Goal: Transaction & Acquisition: Purchase product/service

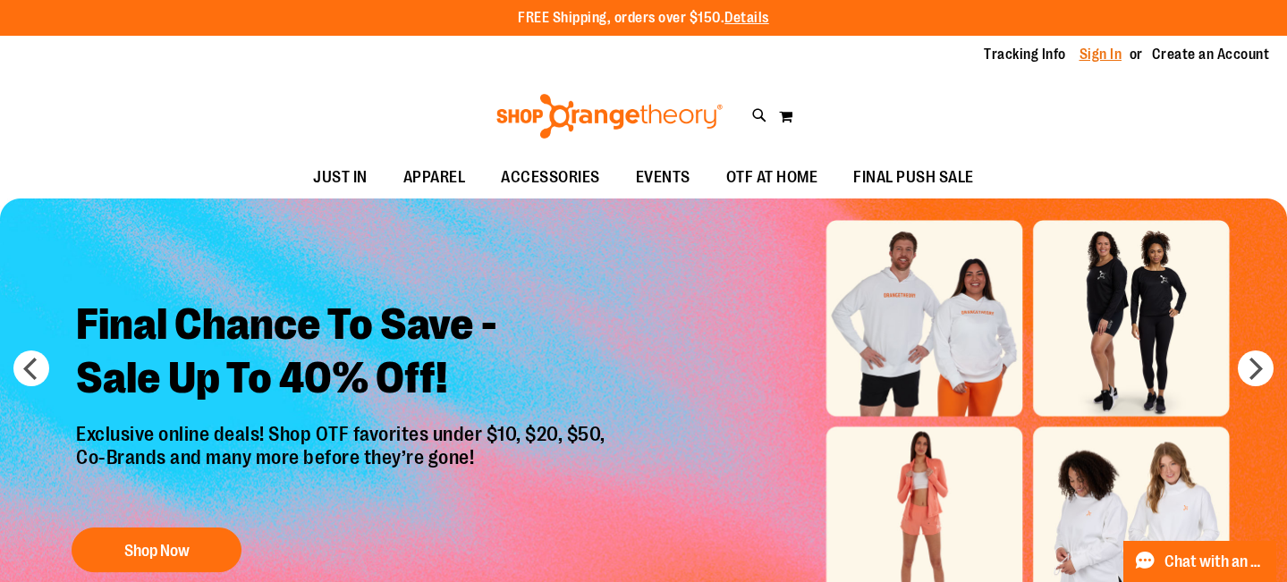
click at [1096, 53] on link "Sign In" at bounding box center [1101, 55] width 43 height 20
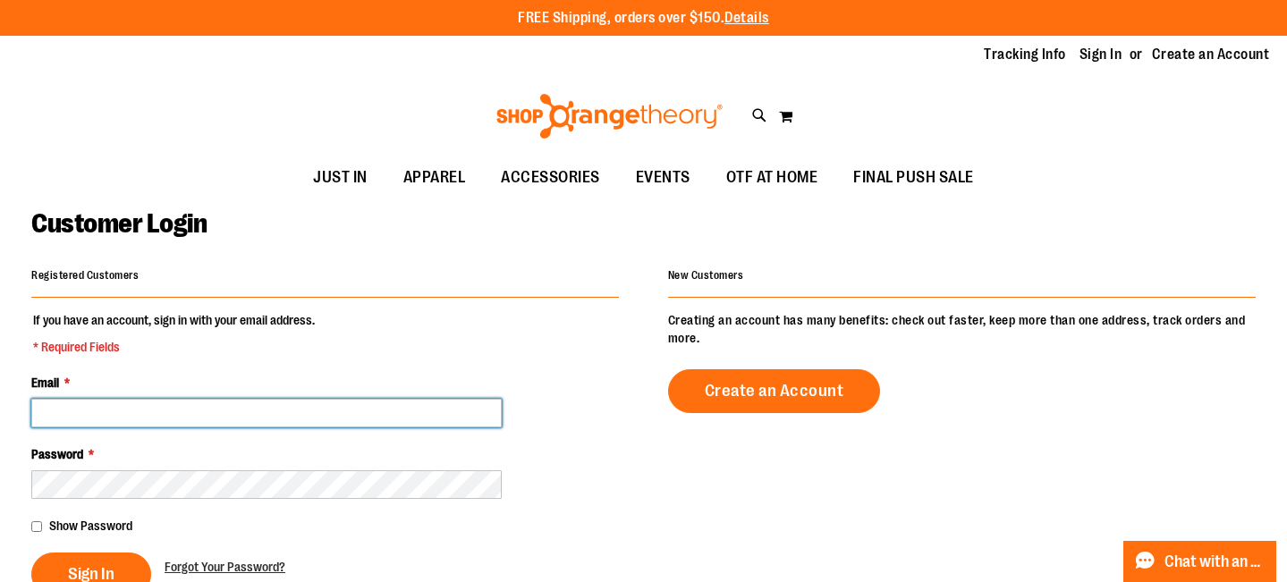
type input "**********"
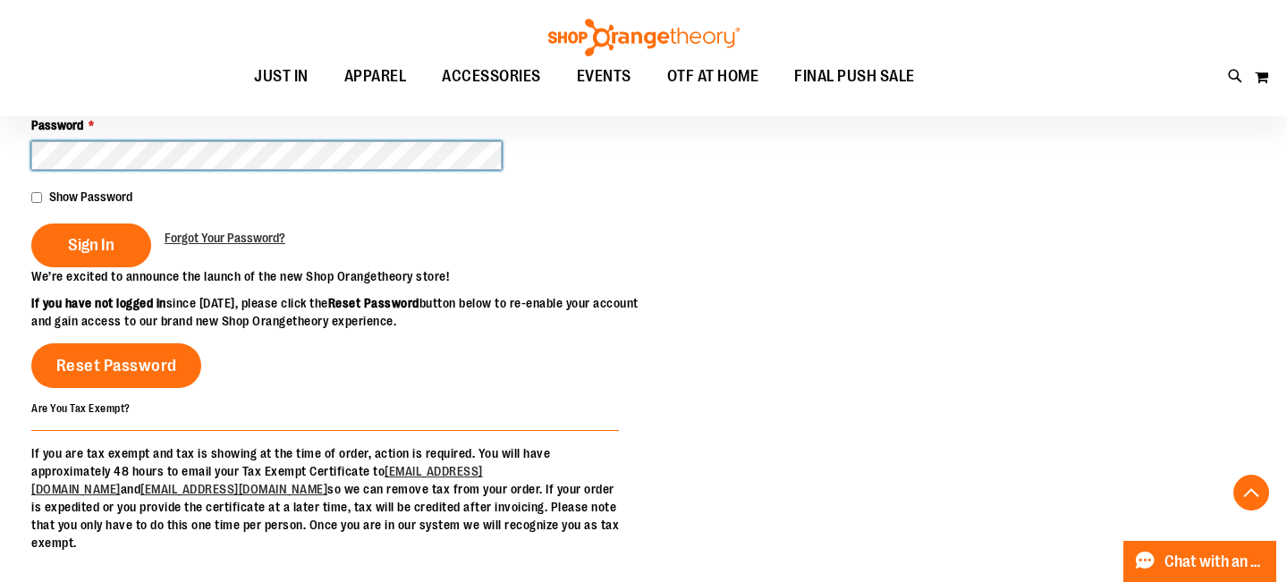
scroll to position [293, 0]
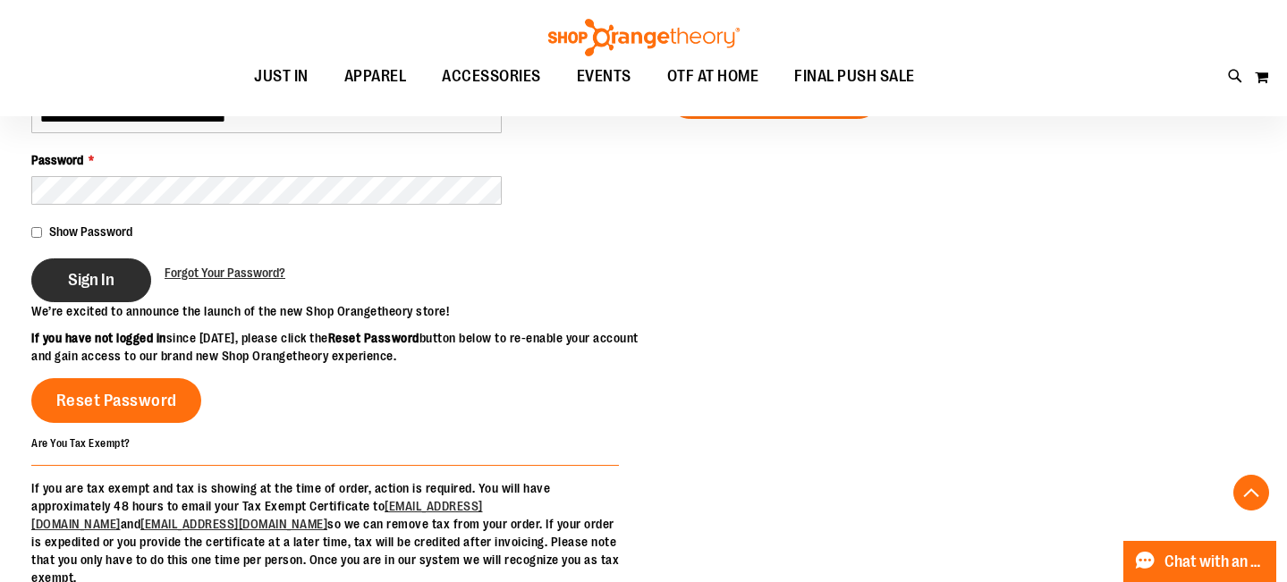
click at [96, 270] on span "Sign In" at bounding box center [91, 280] width 47 height 20
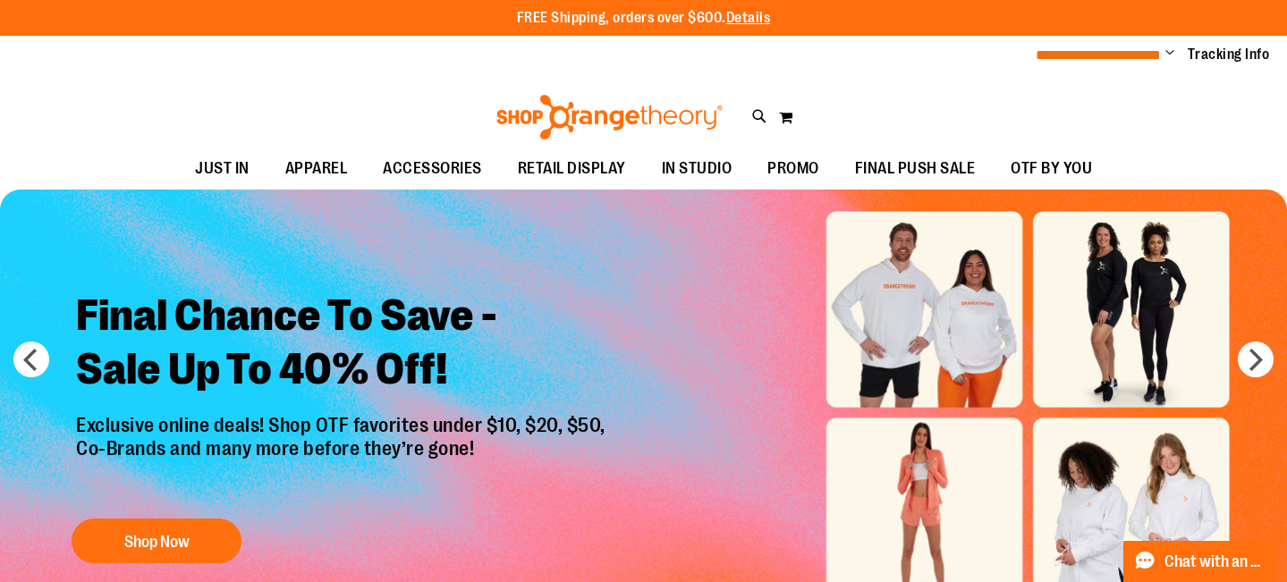
click at [1108, 58] on span "**********" at bounding box center [1098, 54] width 125 height 13
click at [1171, 53] on span "Change" at bounding box center [1170, 54] width 9 height 17
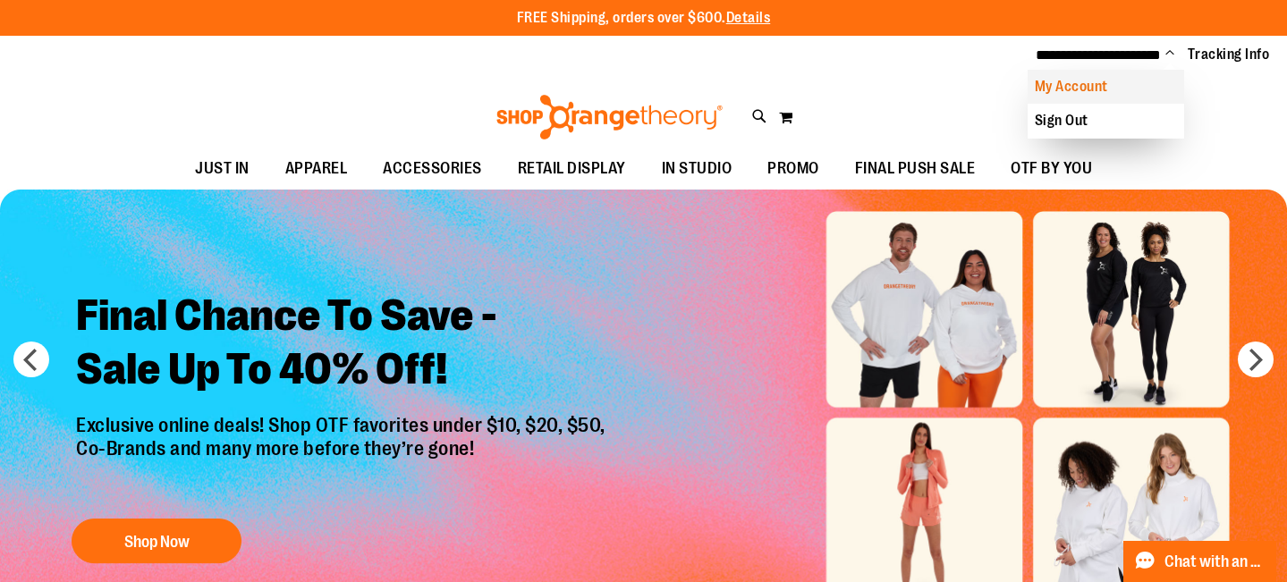
click at [1094, 90] on link "My Account" at bounding box center [1106, 87] width 157 height 34
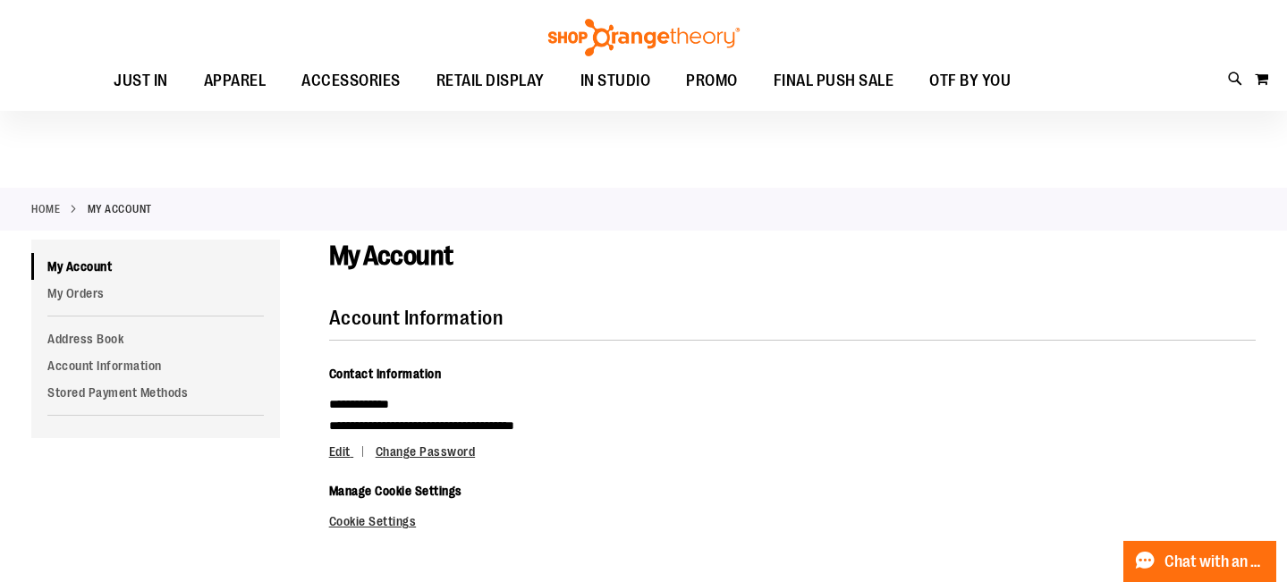
scroll to position [152, 0]
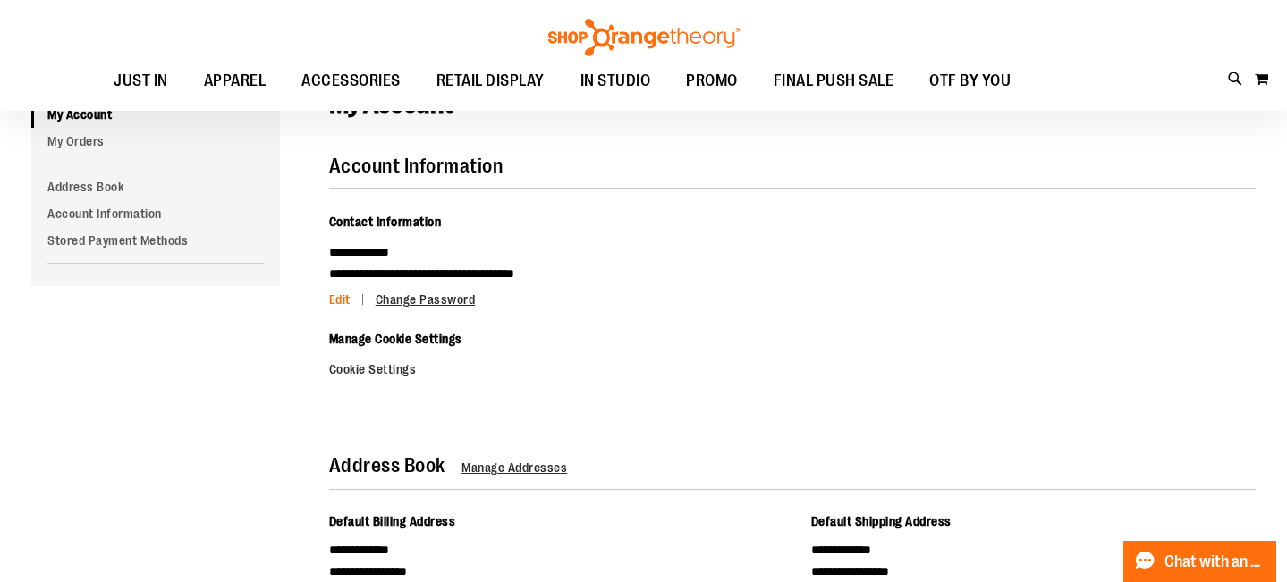
click at [344, 296] on span "Edit" at bounding box center [339, 300] width 21 height 14
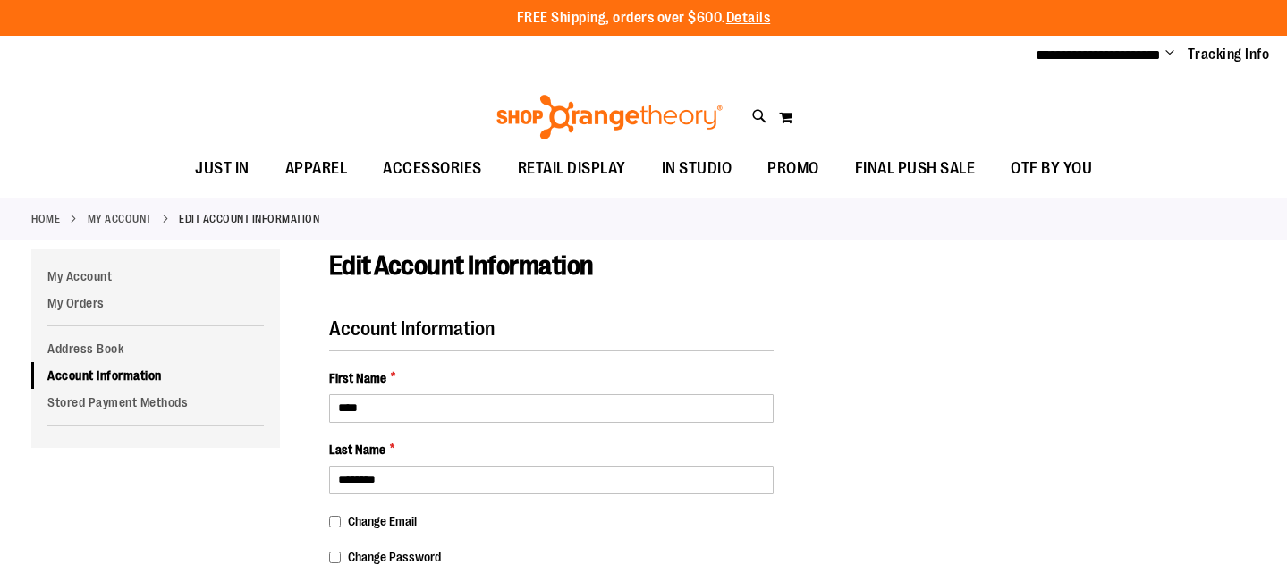
select select "***"
select select "**********"
select select "*****"
select select "****"
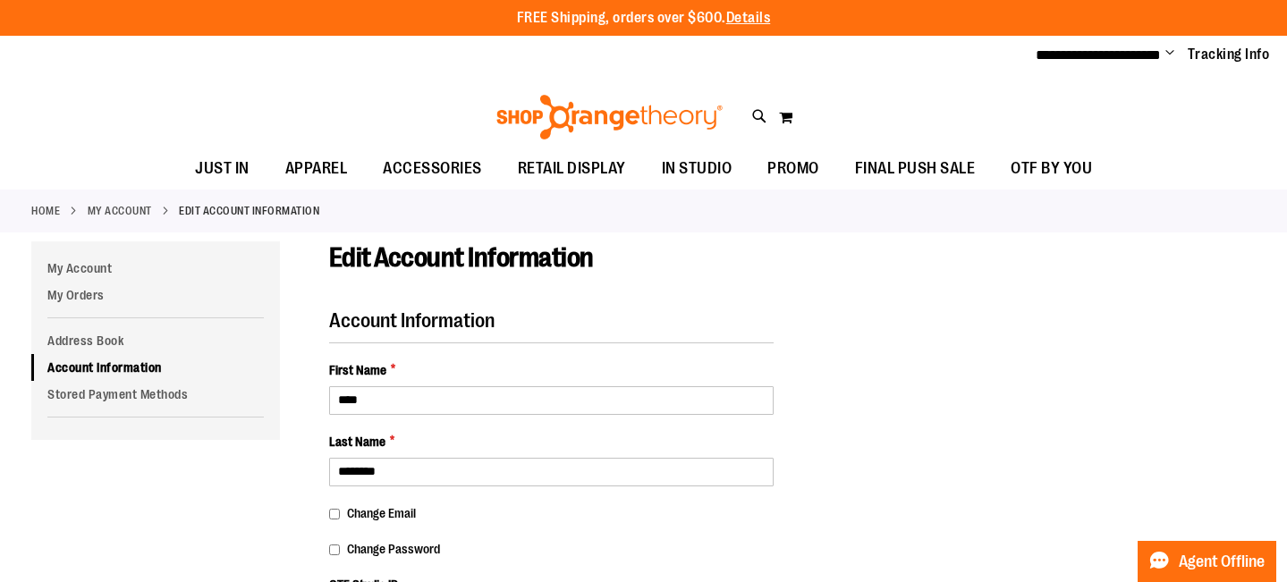
drag, startPoint x: 0, startPoint y: 0, endPoint x: 369, endPoint y: 403, distance: 546.4
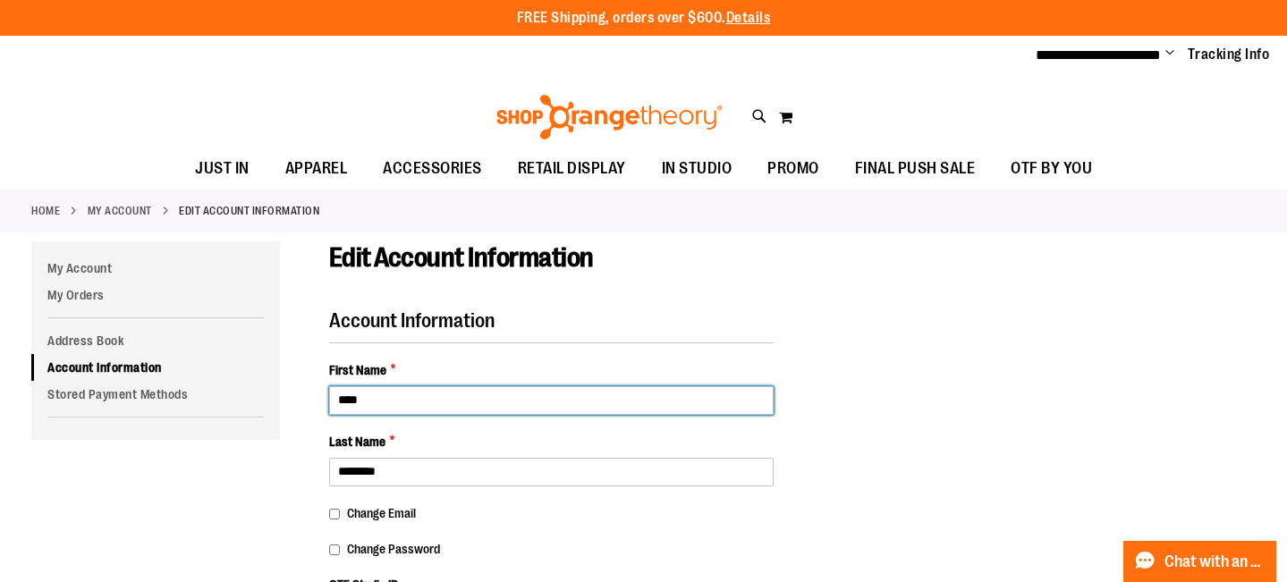
drag, startPoint x: 387, startPoint y: 391, endPoint x: 386, endPoint y: 400, distance: 9.0
type input "******"
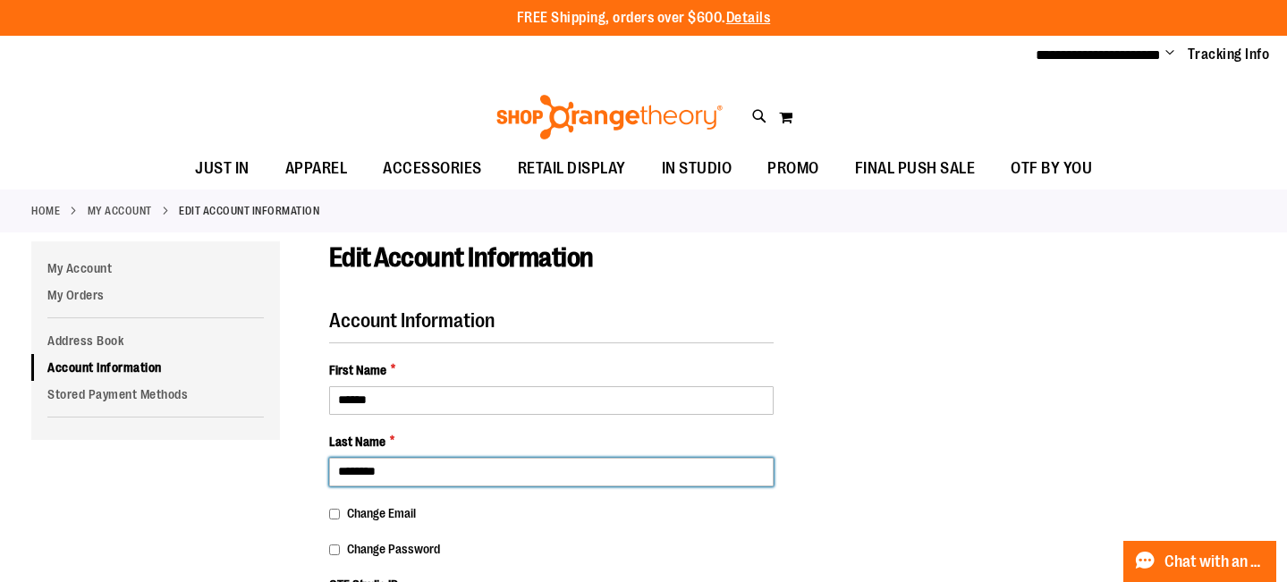
drag, startPoint x: 412, startPoint y: 467, endPoint x: 327, endPoint y: 467, distance: 85.0
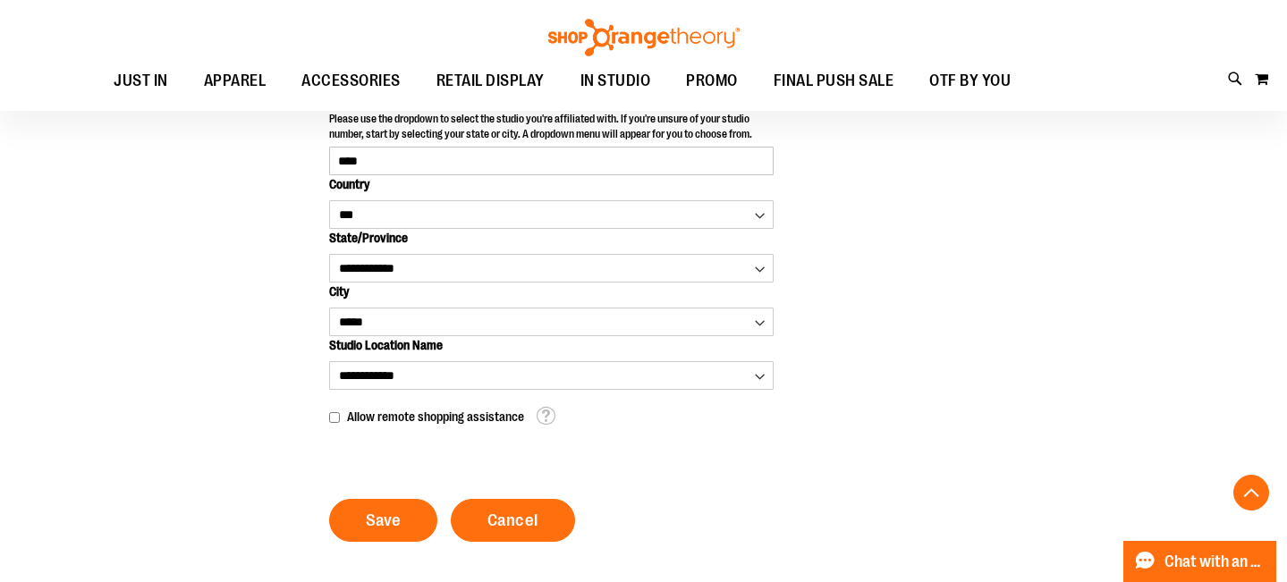
scroll to position [509, 0]
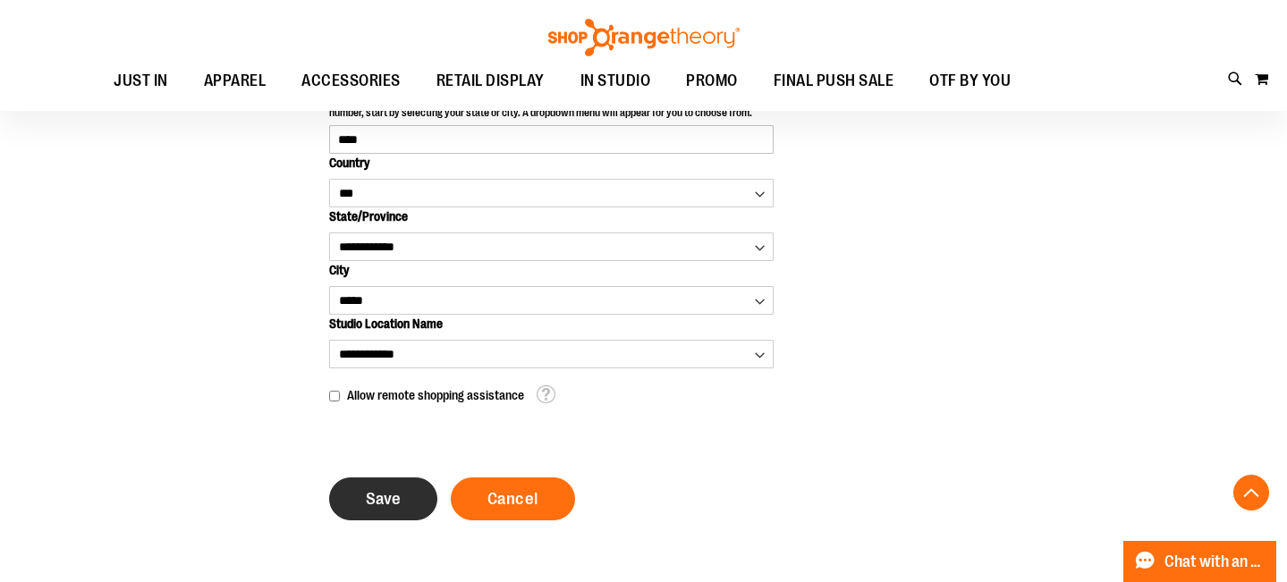
type input "******"
click at [392, 505] on span "Save" at bounding box center [383, 499] width 35 height 20
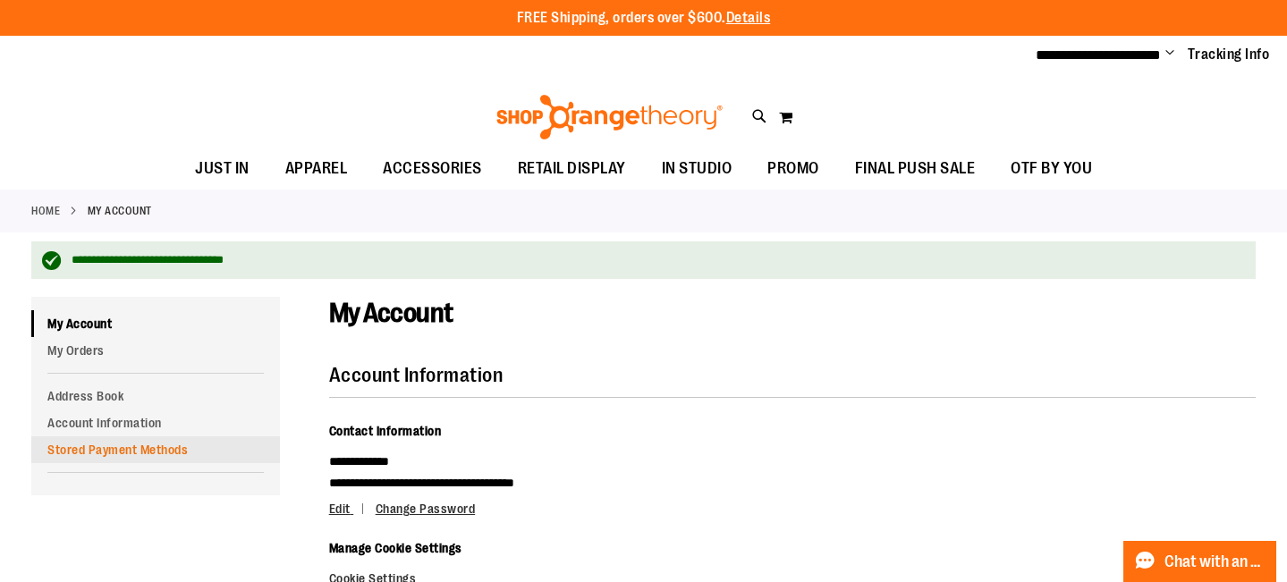
click at [107, 454] on link "Stored Payment Methods" at bounding box center [155, 450] width 249 height 27
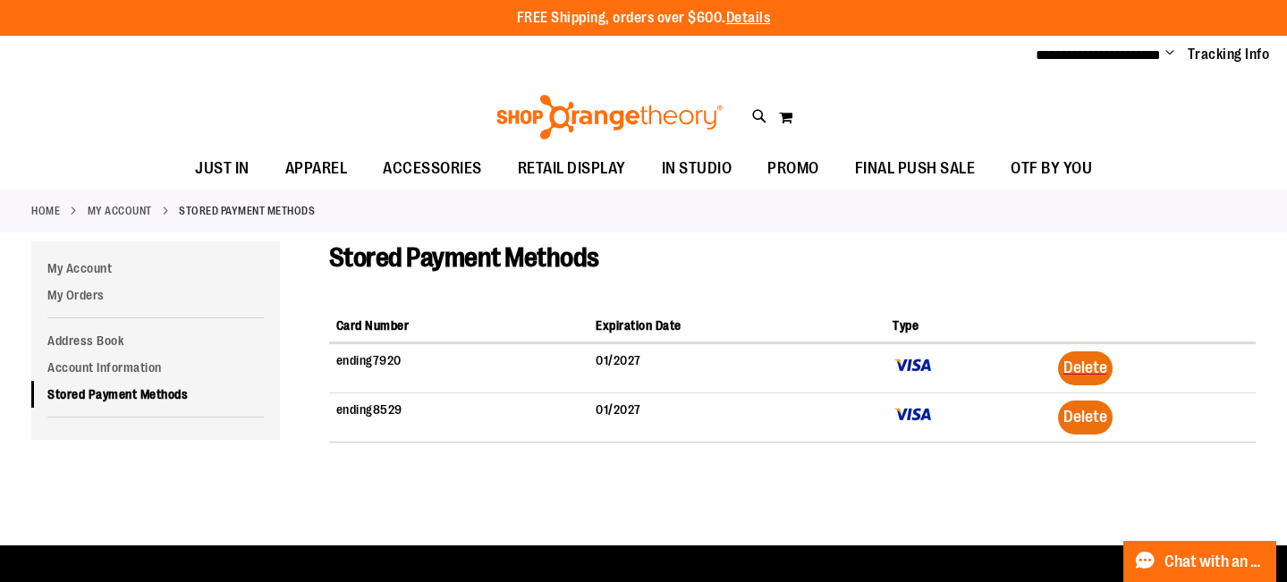
click at [1106, 415] on span "Delete" at bounding box center [1086, 417] width 44 height 18
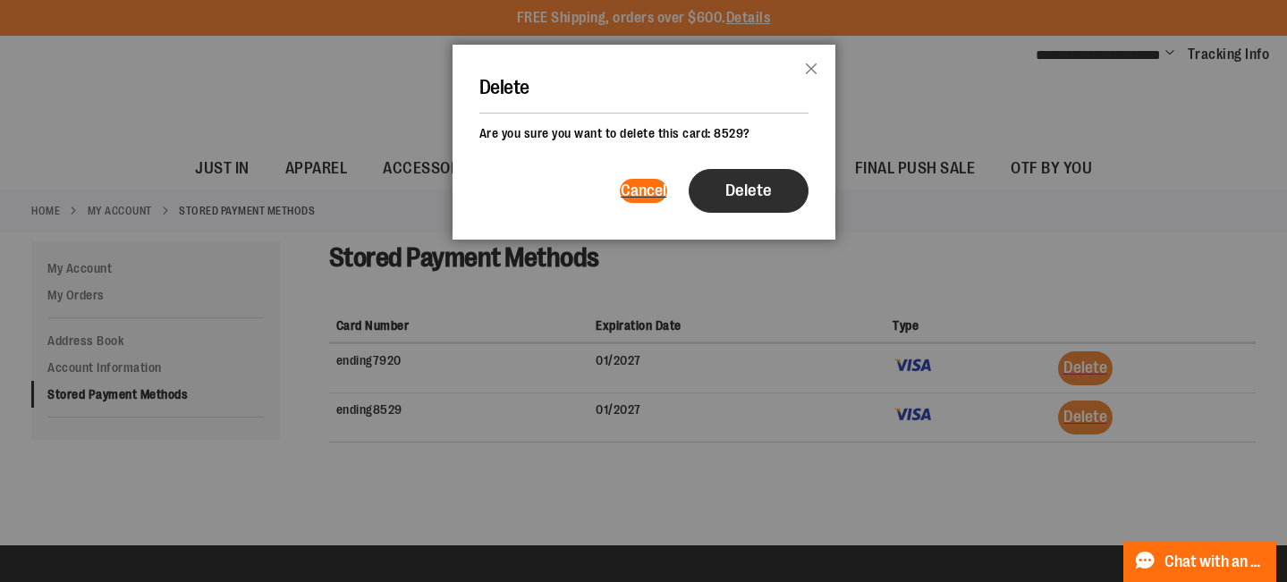
click at [732, 182] on span "Delete" at bounding box center [748, 191] width 47 height 20
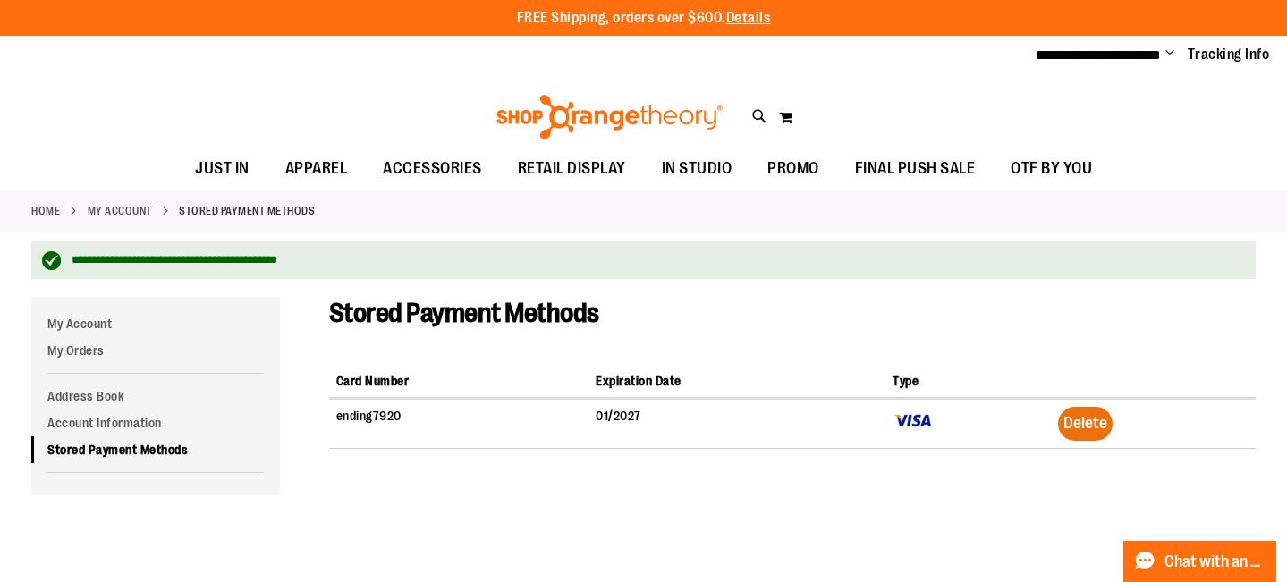
click at [1098, 414] on span "Delete" at bounding box center [1086, 423] width 44 height 18
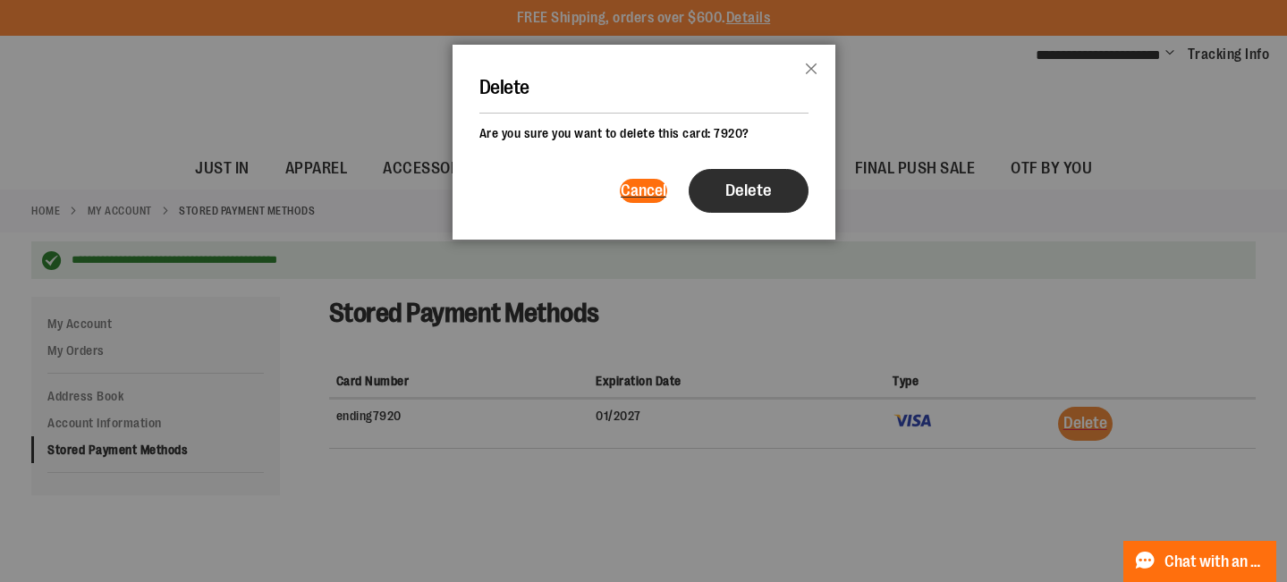
click at [749, 183] on span "Delete" at bounding box center [748, 191] width 47 height 20
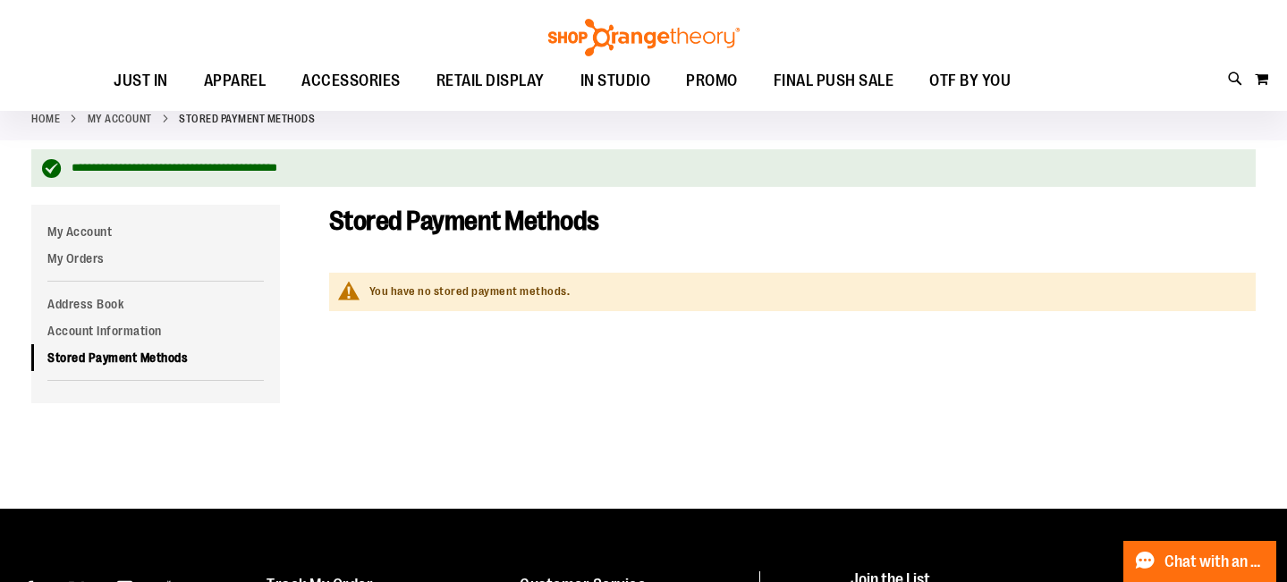
scroll to position [87, 0]
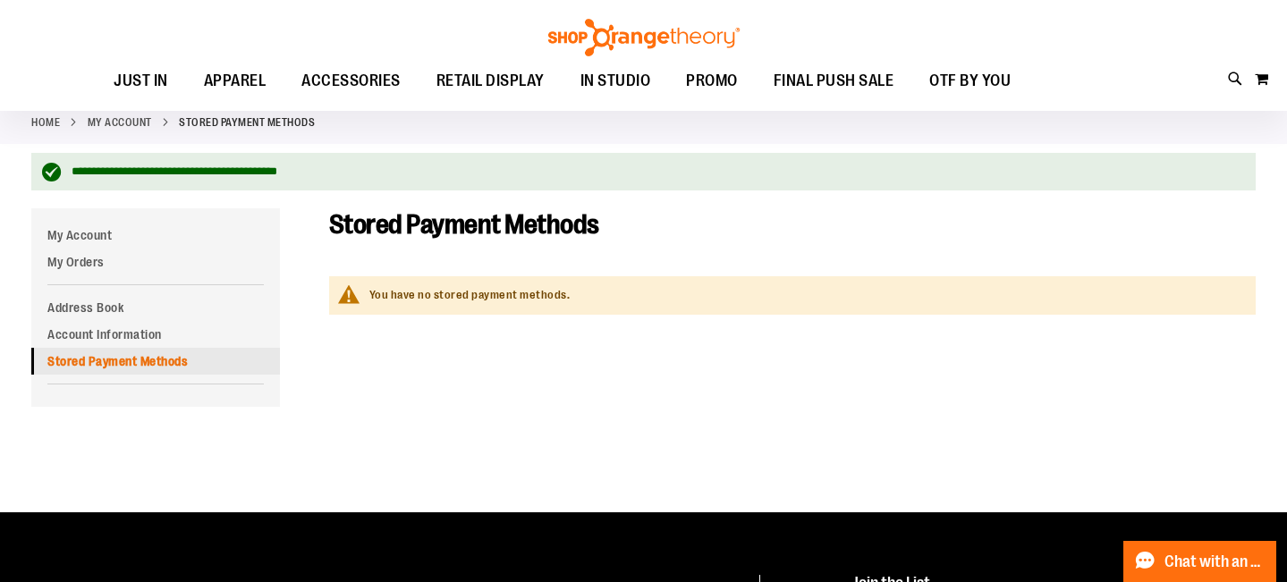
click at [124, 364] on link "Stored Payment Methods" at bounding box center [155, 361] width 249 height 27
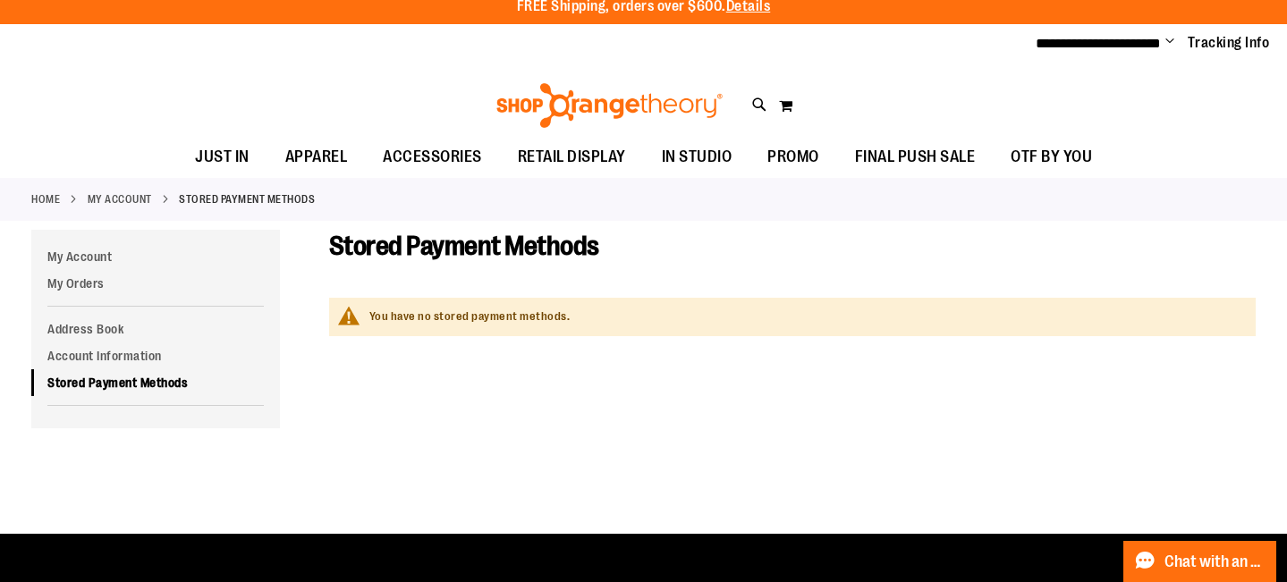
scroll to position [12, 0]
click at [395, 312] on span "You have no stored payment methods." at bounding box center [469, 316] width 201 height 13
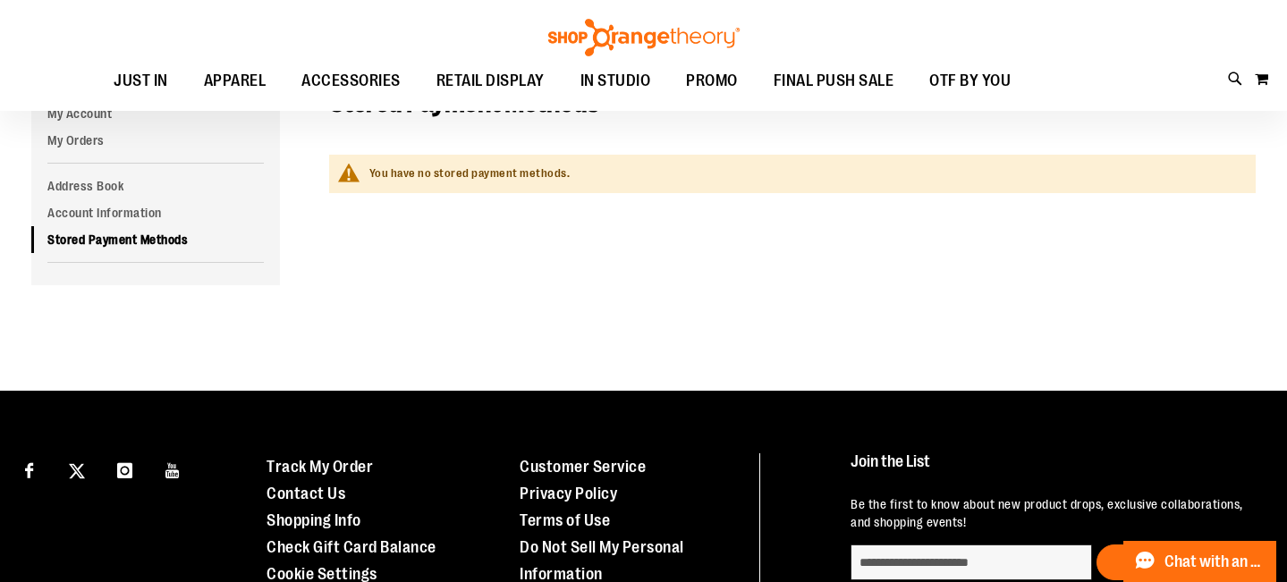
scroll to position [184, 0]
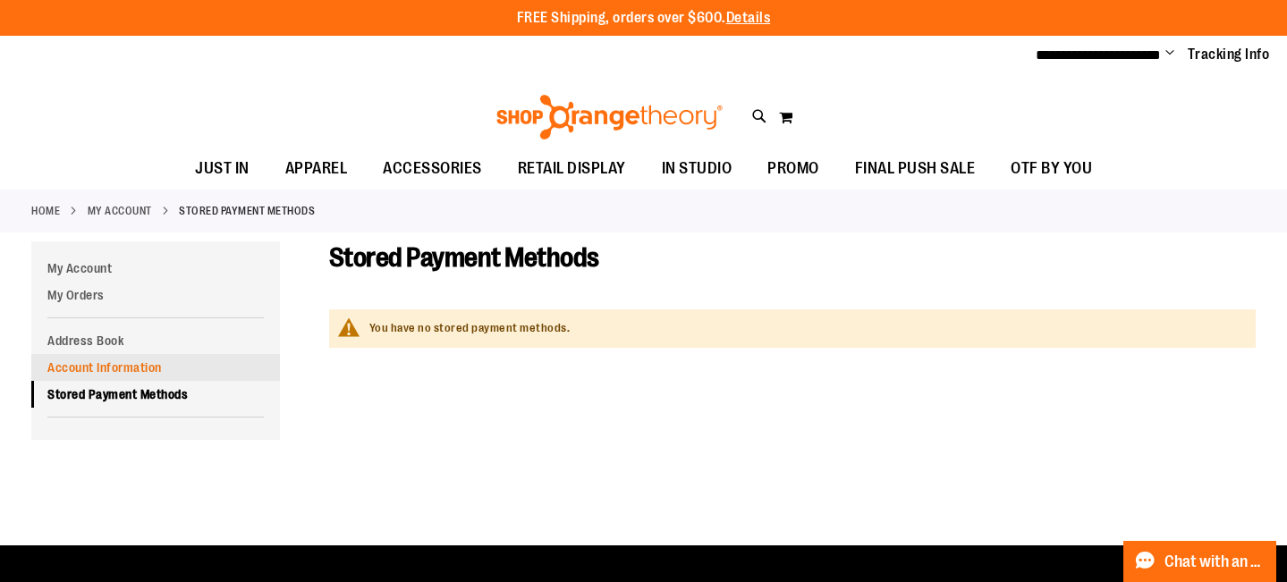
click at [114, 368] on link "Account Information" at bounding box center [155, 367] width 249 height 27
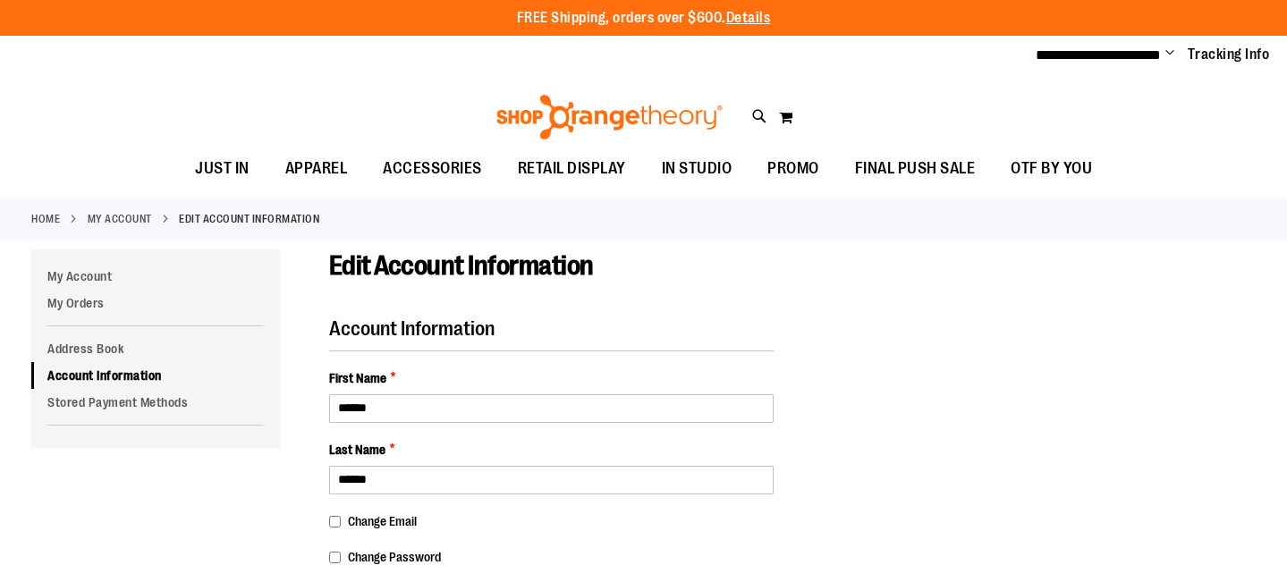
select select "***"
select select "**********"
select select "*****"
select select "****"
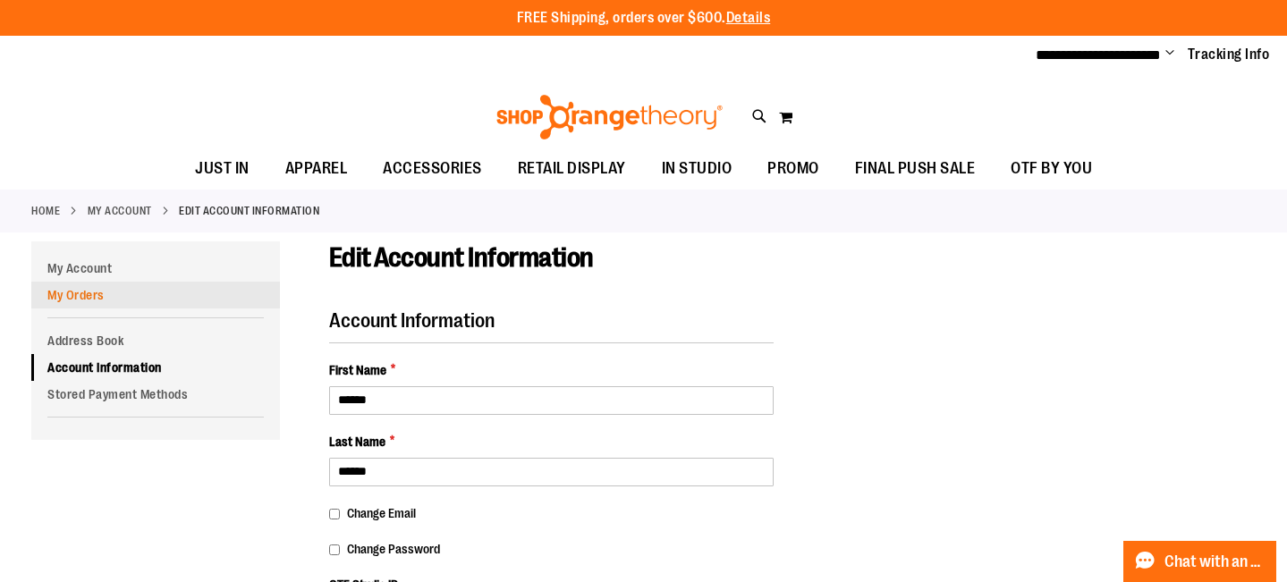
click at [95, 287] on link "My Orders" at bounding box center [155, 295] width 249 height 27
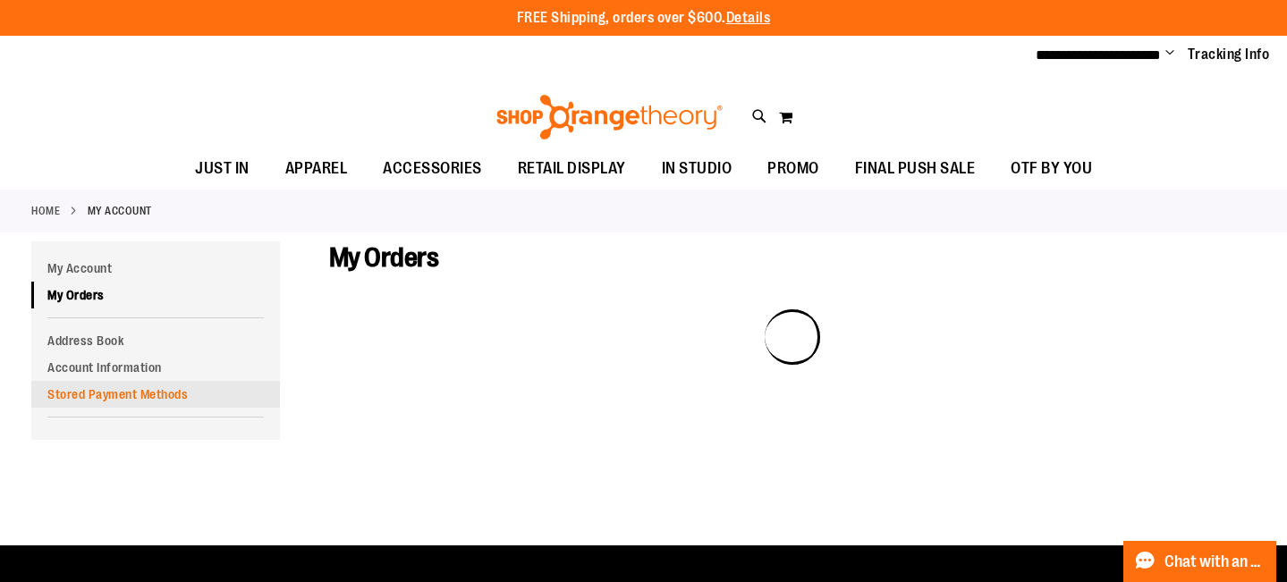
click at [124, 397] on link "Stored Payment Methods" at bounding box center [155, 394] width 249 height 27
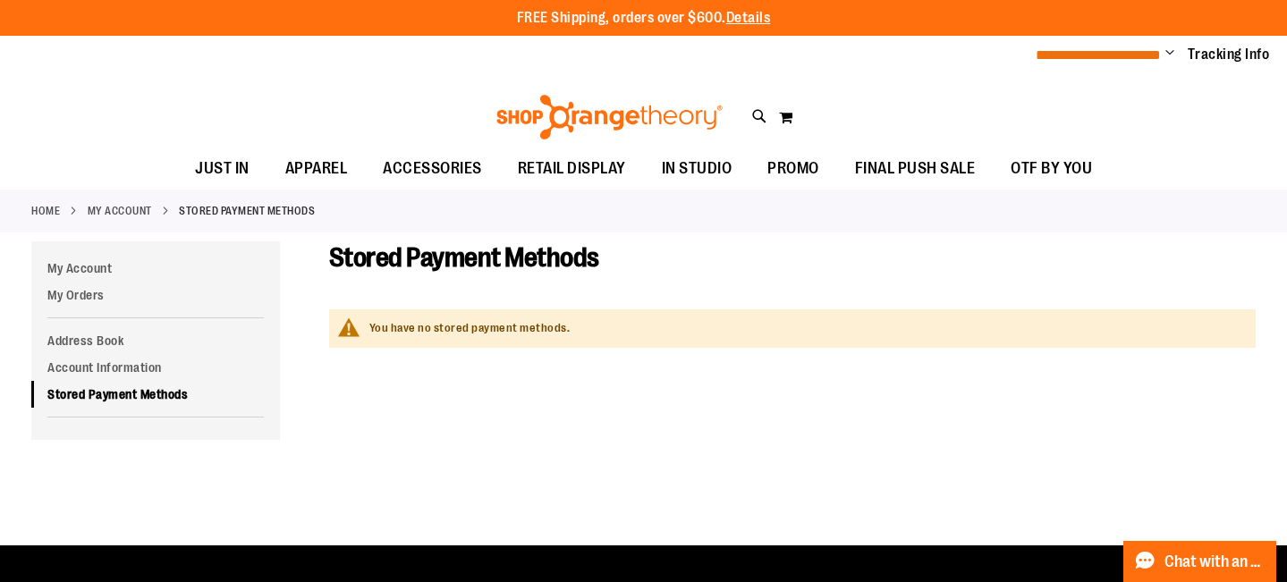
click at [1153, 52] on span "**********" at bounding box center [1098, 54] width 125 height 13
click at [1169, 52] on span "Change" at bounding box center [1170, 54] width 9 height 17
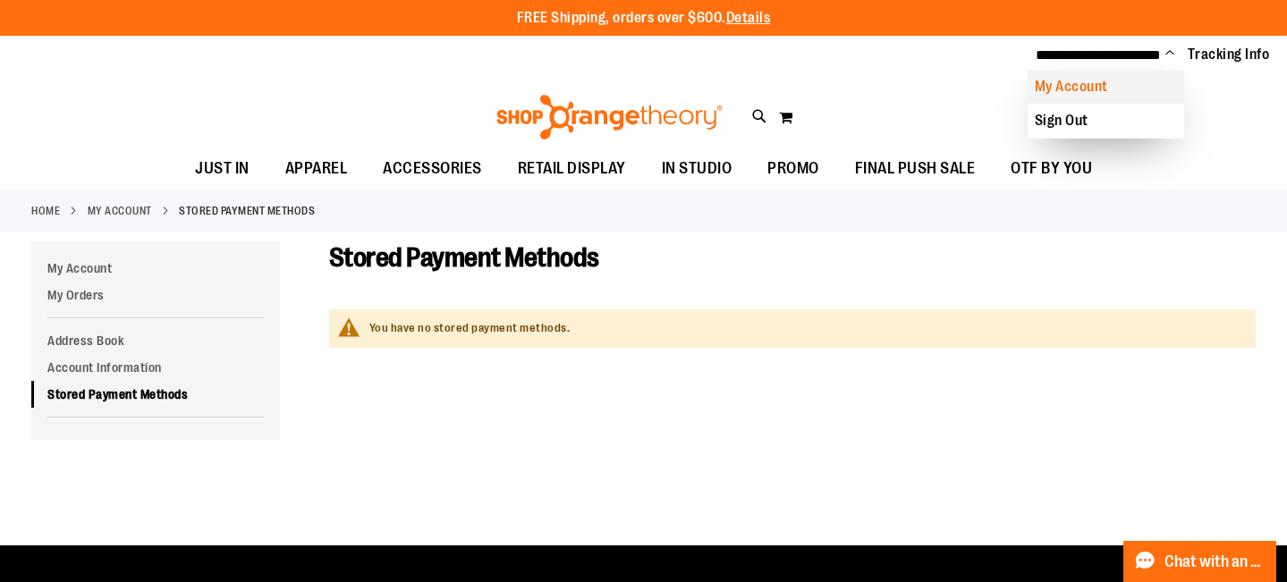
click at [1066, 90] on link "My Account" at bounding box center [1106, 87] width 157 height 34
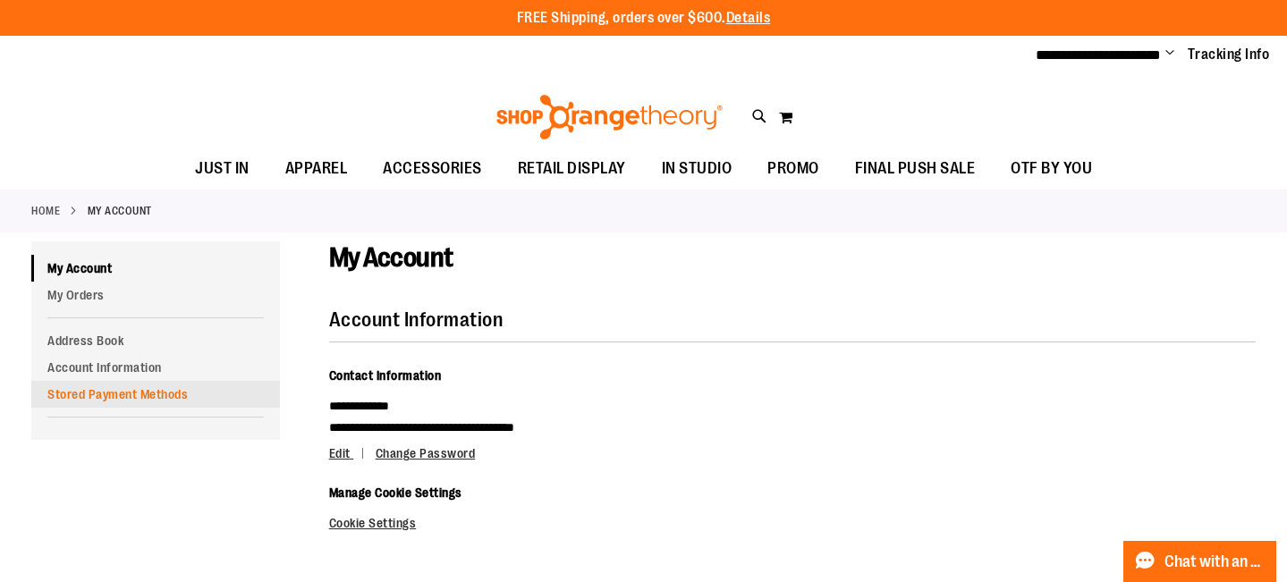
drag, startPoint x: 717, startPoint y: 38, endPoint x: 95, endPoint y: 393, distance: 716.8
click at [95, 393] on link "Stored Payment Methods" at bounding box center [155, 394] width 249 height 27
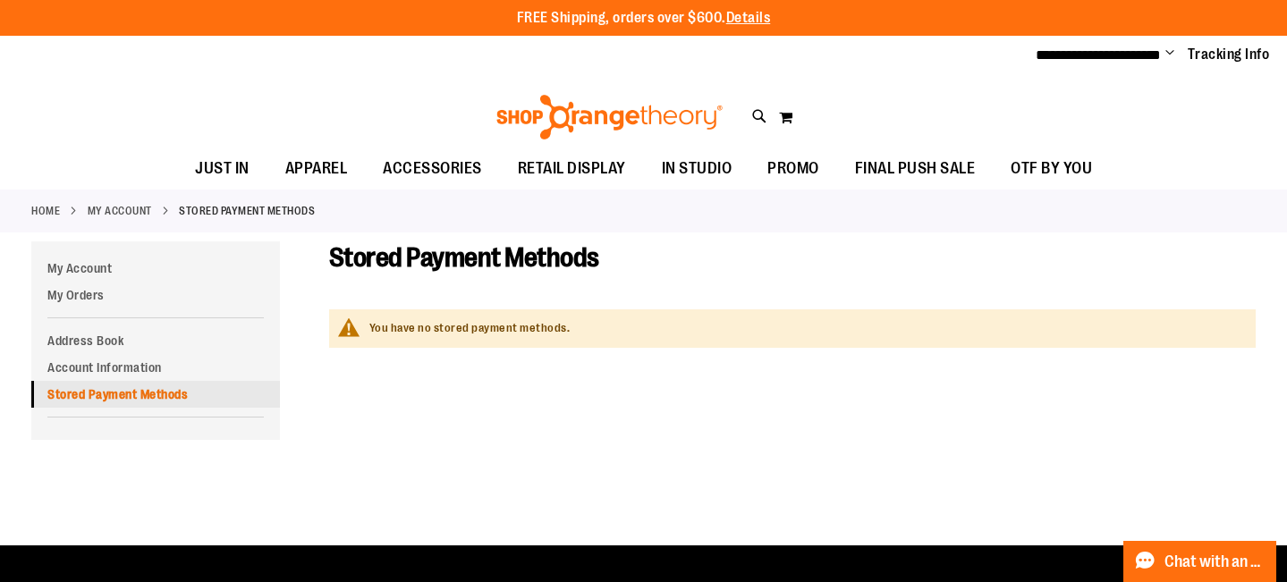
click at [118, 396] on link "Stored Payment Methods" at bounding box center [155, 394] width 249 height 27
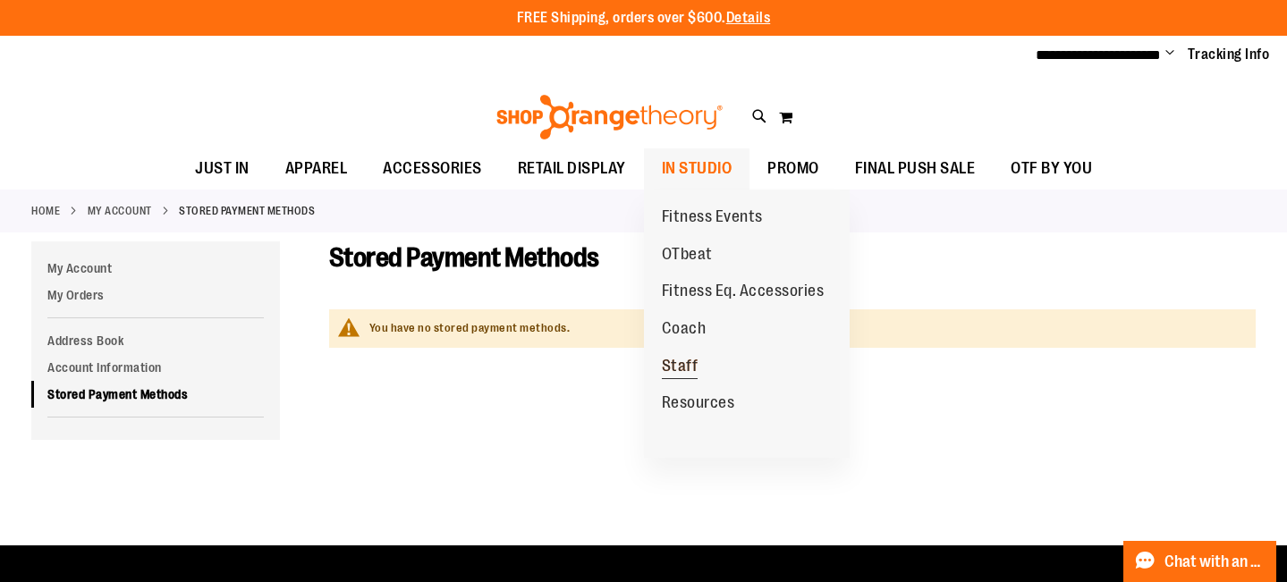
click at [685, 357] on span "Staff" at bounding box center [680, 368] width 37 height 22
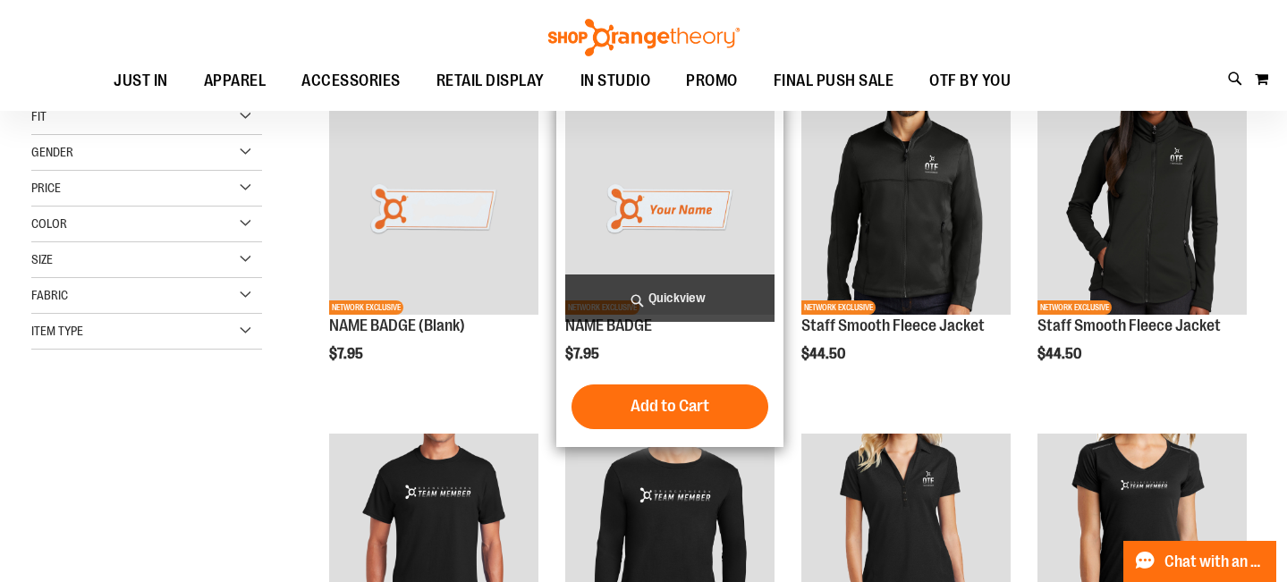
scroll to position [64, 0]
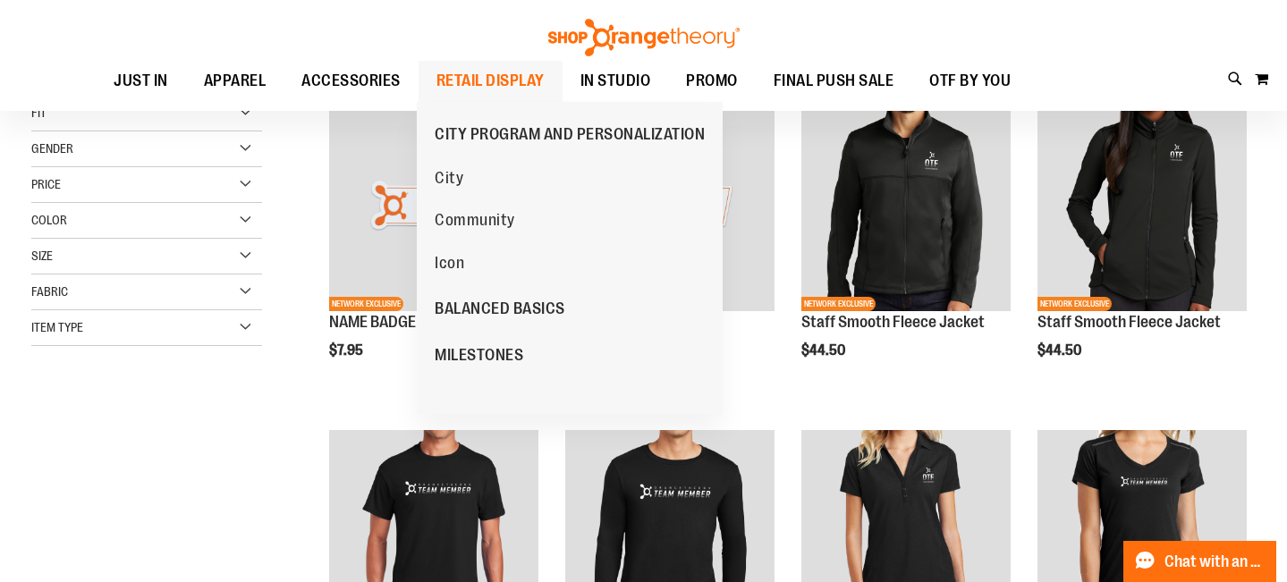
click at [479, 76] on span "RETAIL DISPLAY" at bounding box center [491, 81] width 108 height 40
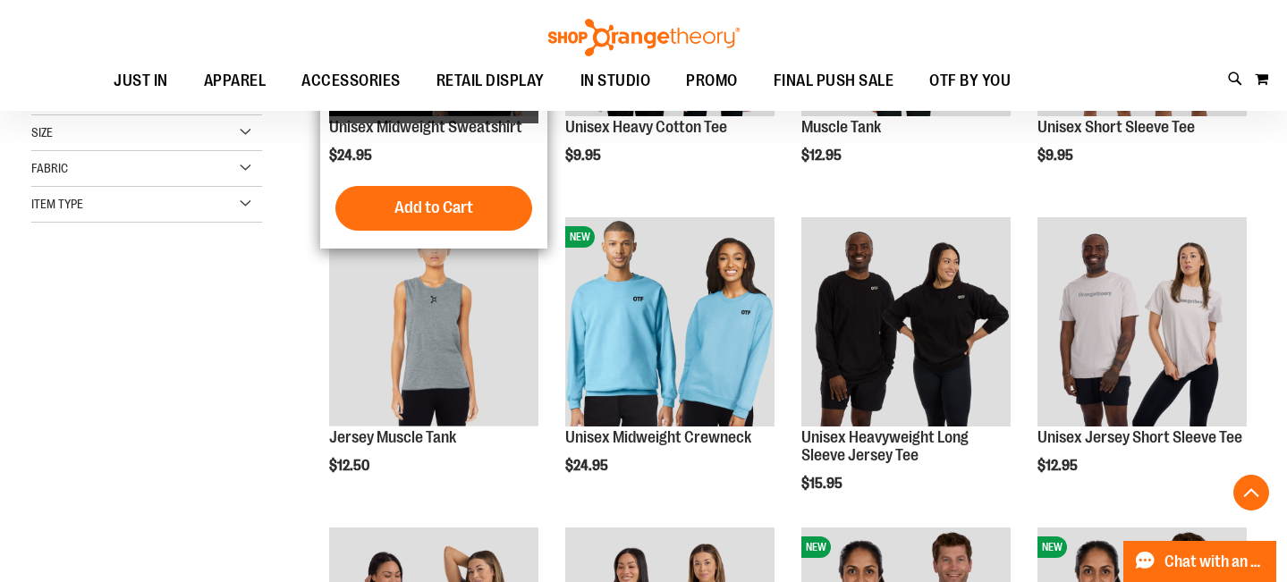
scroll to position [466, 0]
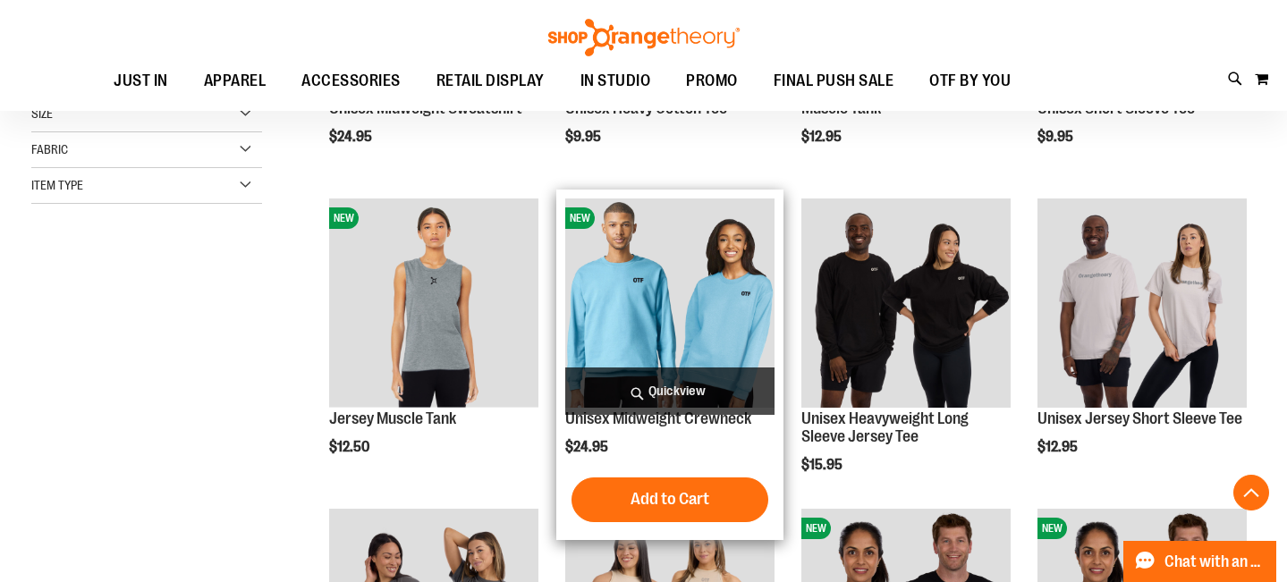
click at [659, 345] on img "product" at bounding box center [669, 303] width 209 height 209
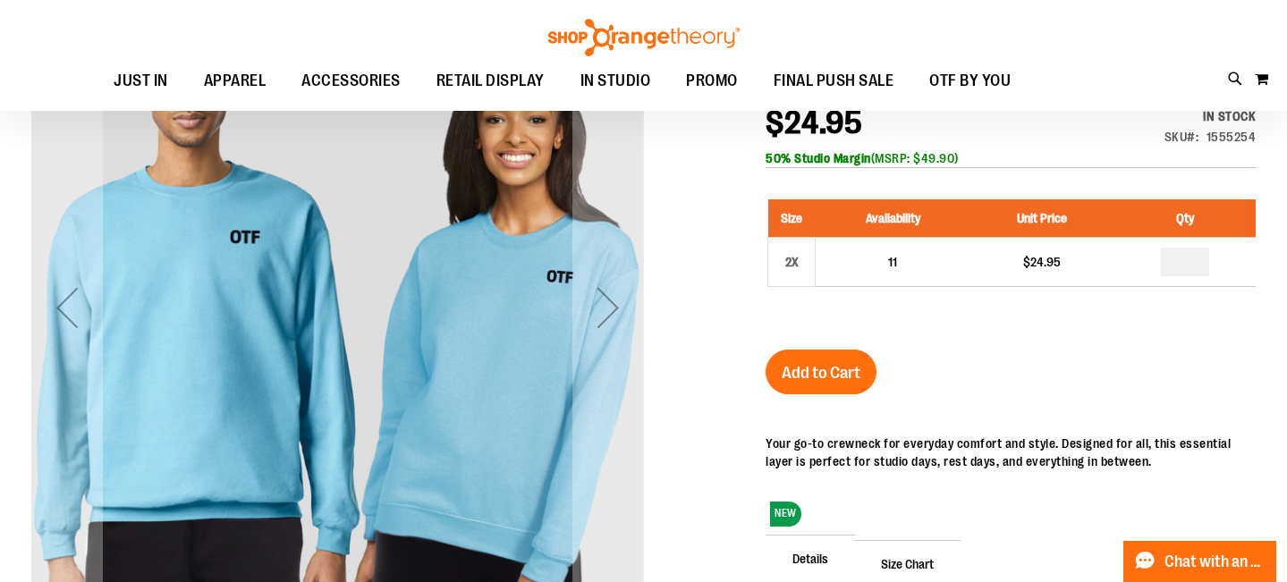
scroll to position [60, 0]
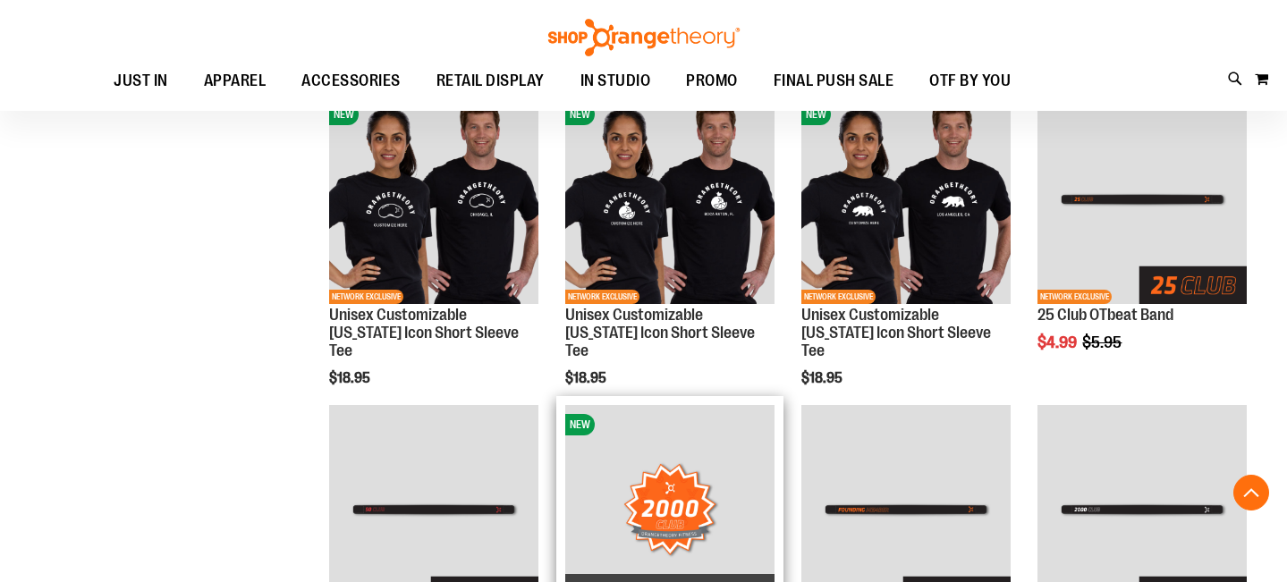
scroll to position [990, 0]
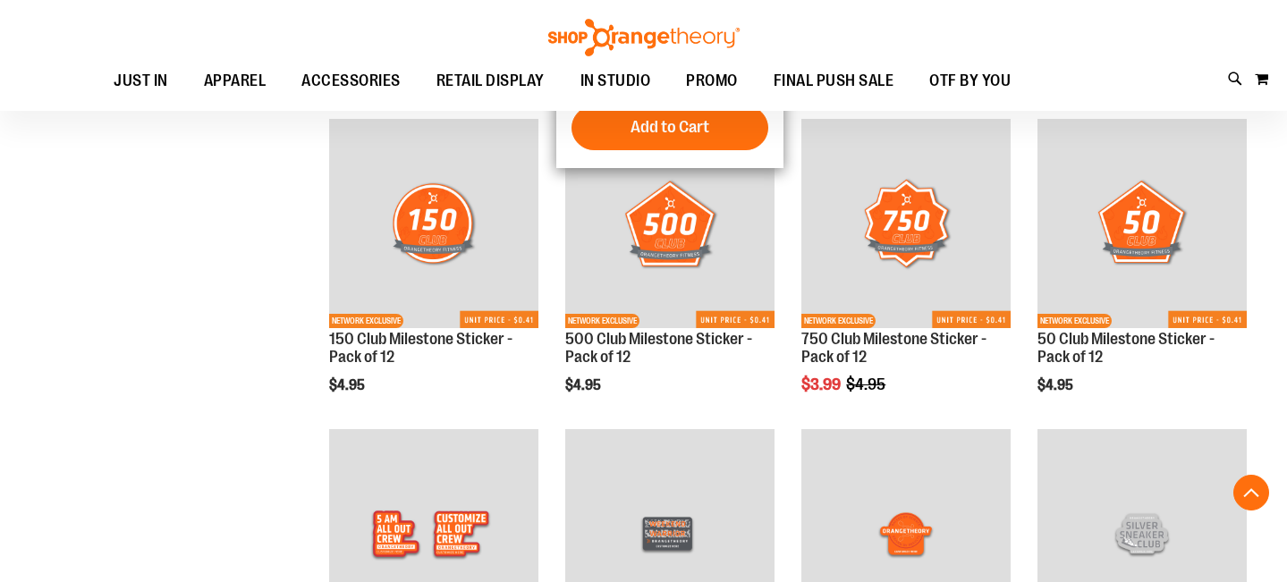
scroll to position [2423, 0]
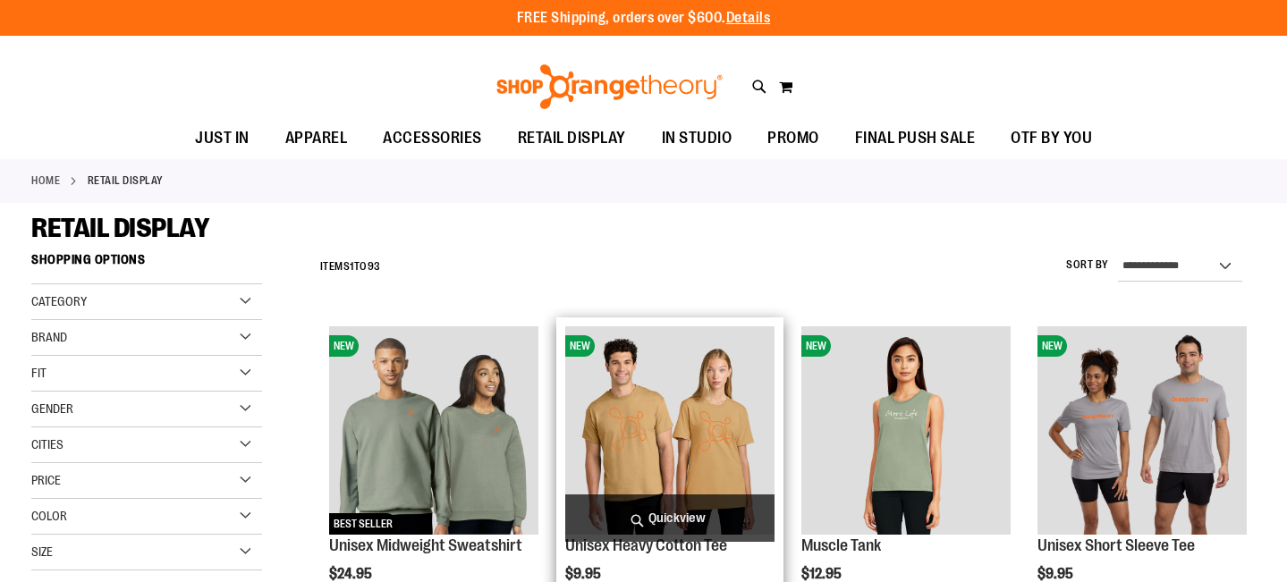
scroll to position [53, 0]
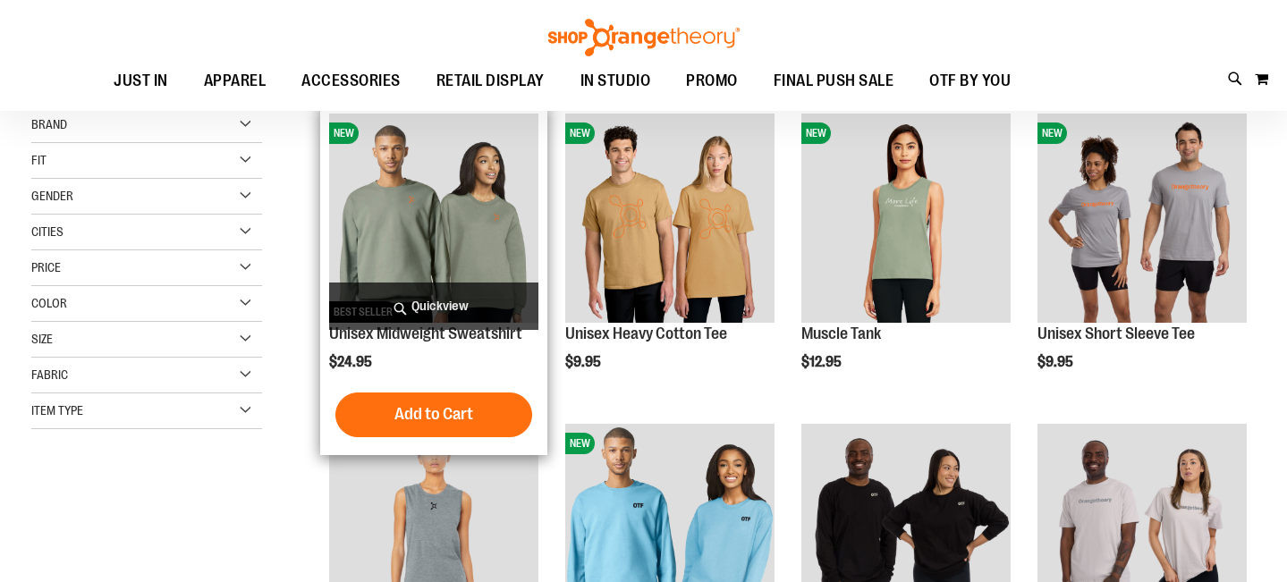
click at [433, 239] on img "product" at bounding box center [433, 218] width 209 height 209
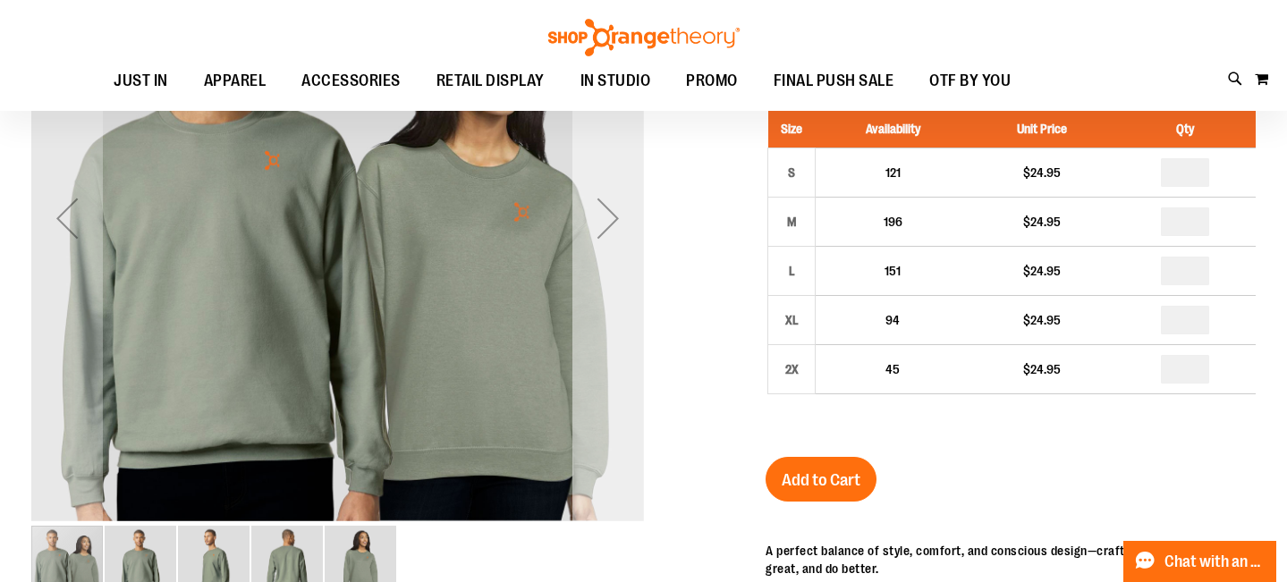
scroll to position [149, 0]
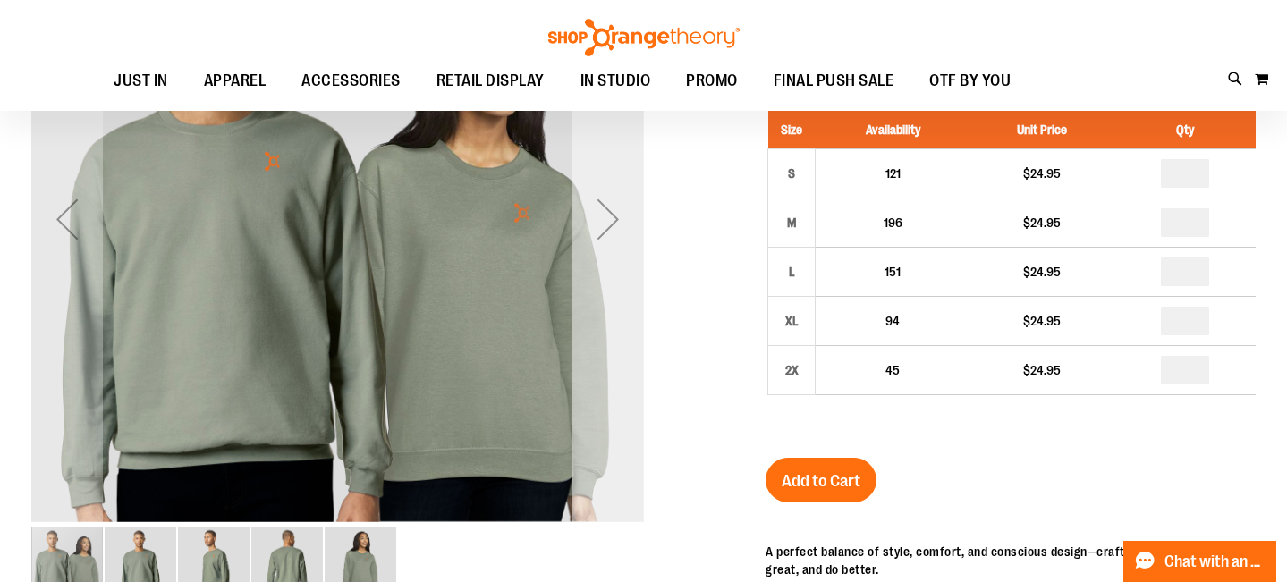
click at [611, 215] on div "Next" at bounding box center [609, 219] width 72 height 72
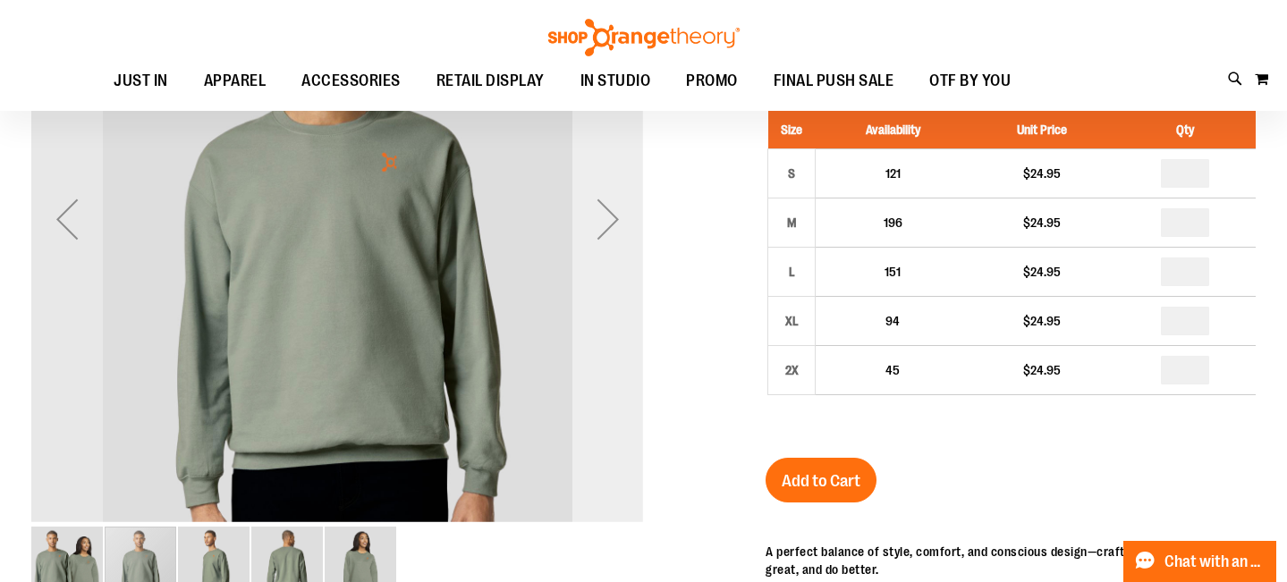
click at [611, 215] on div "Next" at bounding box center [609, 219] width 72 height 72
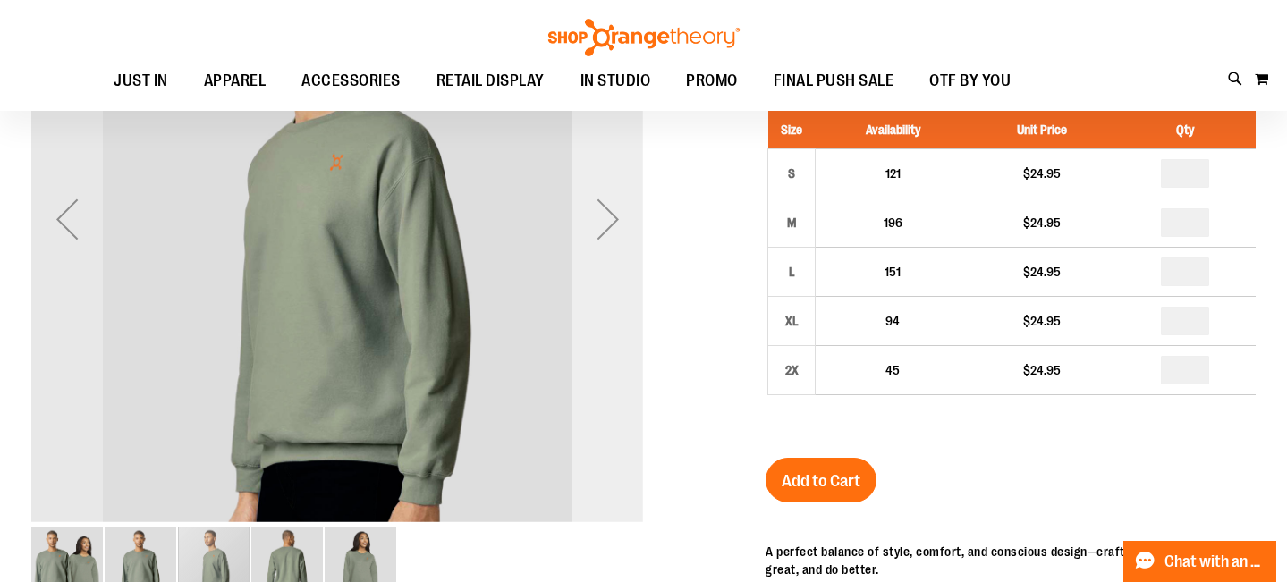
click at [611, 215] on div "Next" at bounding box center [609, 219] width 72 height 72
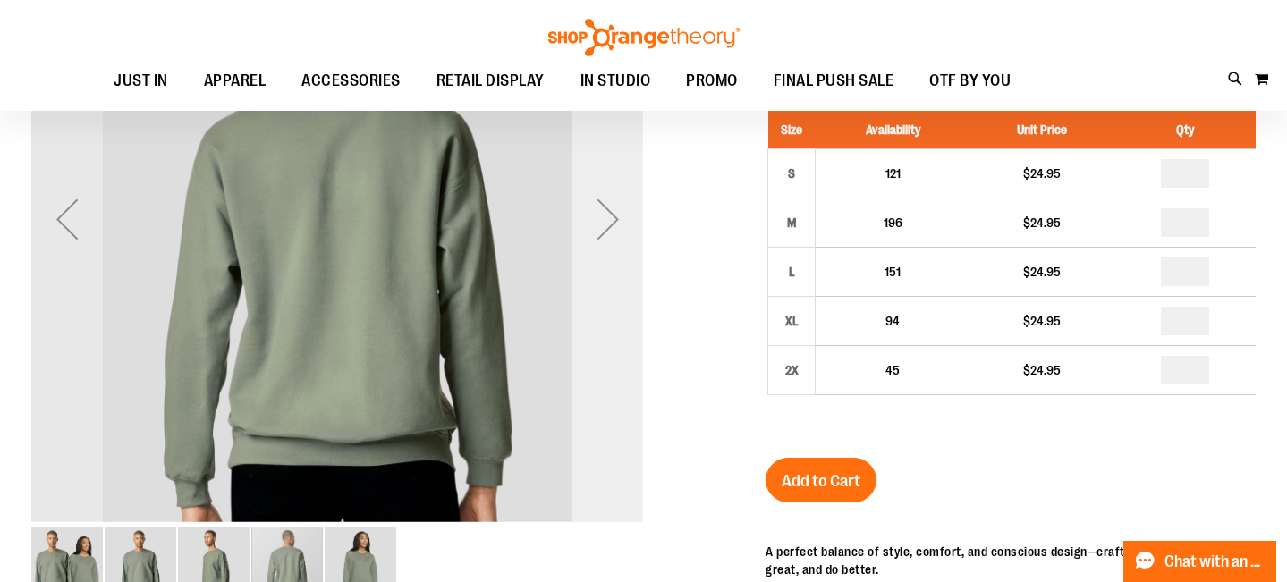
click at [611, 215] on div "Next" at bounding box center [609, 219] width 72 height 72
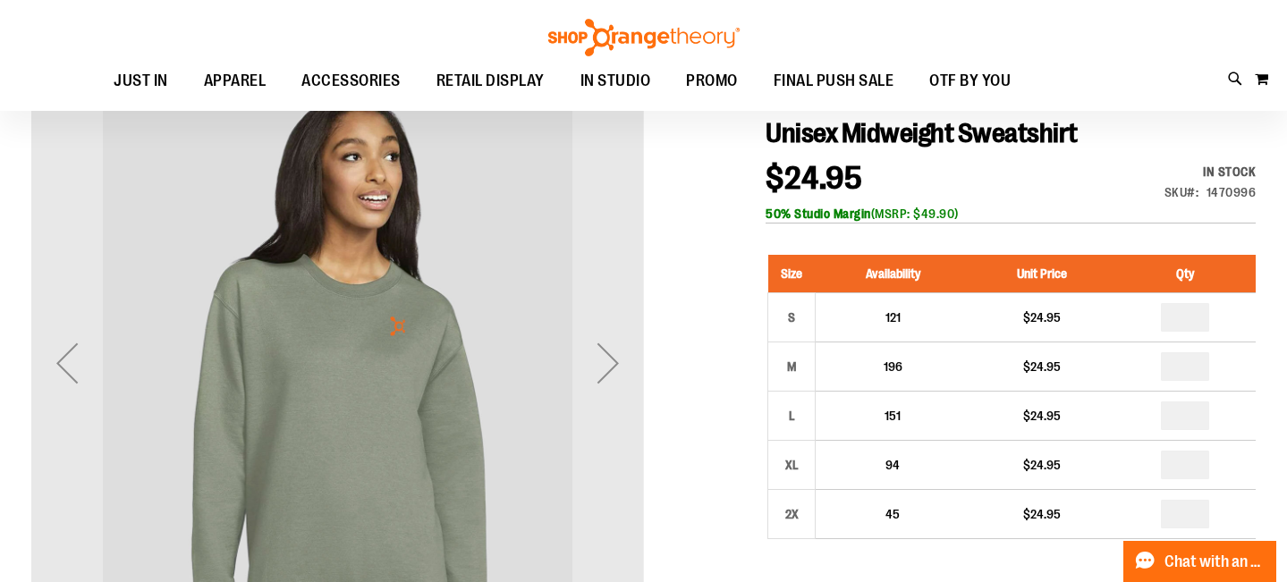
scroll to position [50, 0]
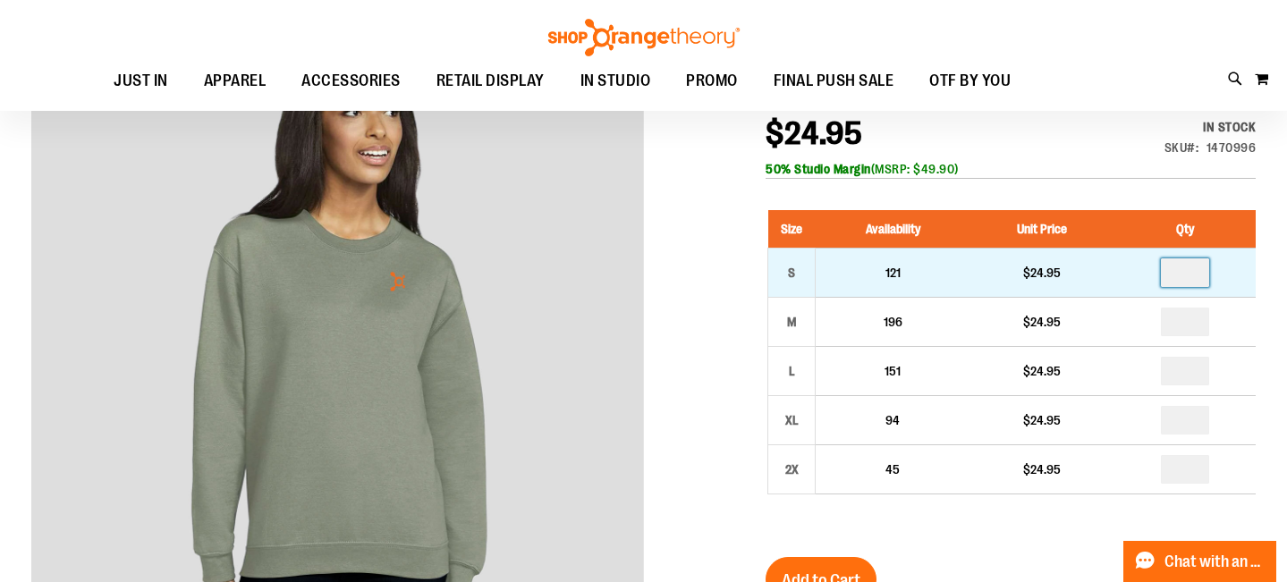
click at [1190, 269] on input "number" at bounding box center [1185, 273] width 48 height 29
type input "*"
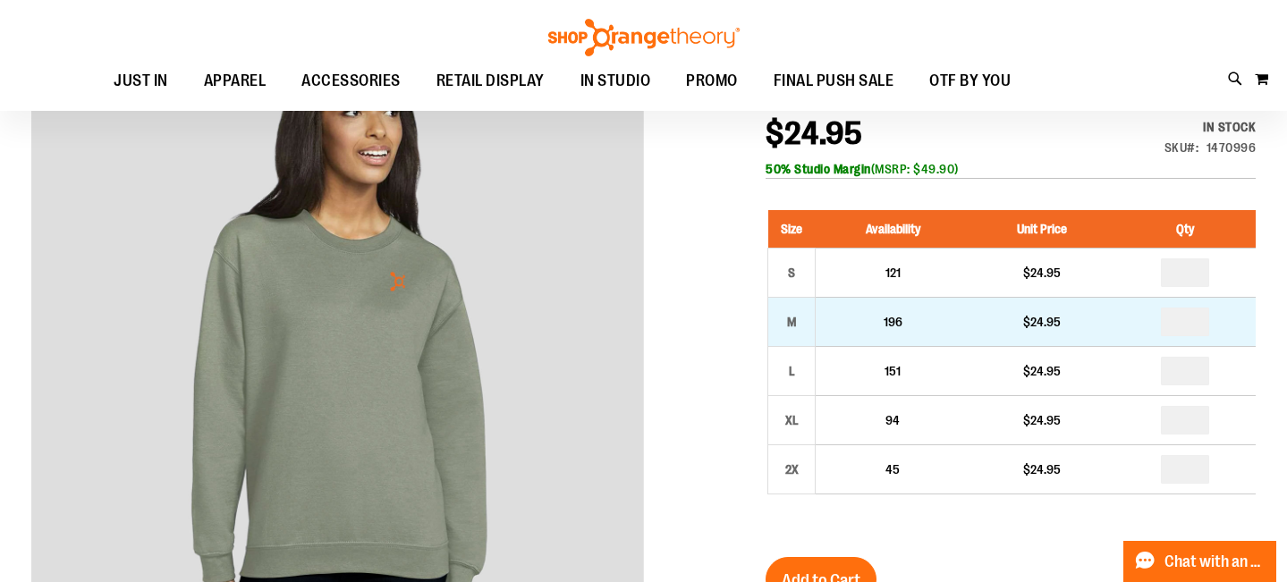
drag, startPoint x: 1200, startPoint y: 321, endPoint x: 1181, endPoint y: 321, distance: 18.8
type input "*"
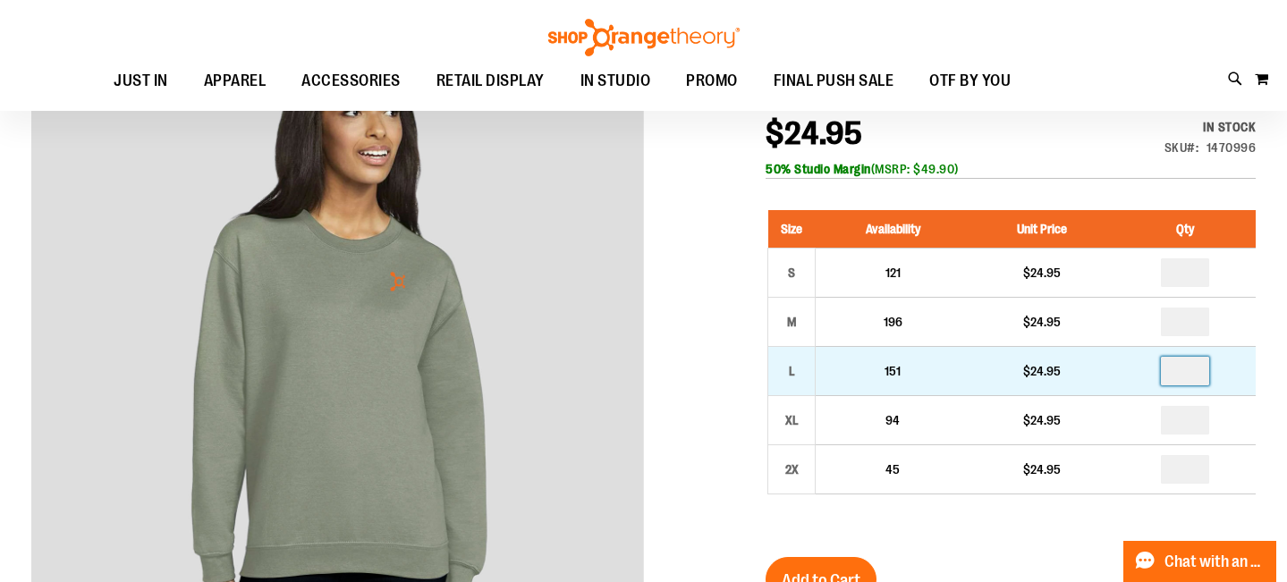
drag, startPoint x: 1199, startPoint y: 368, endPoint x: 1184, endPoint y: 369, distance: 15.2
type input "*"
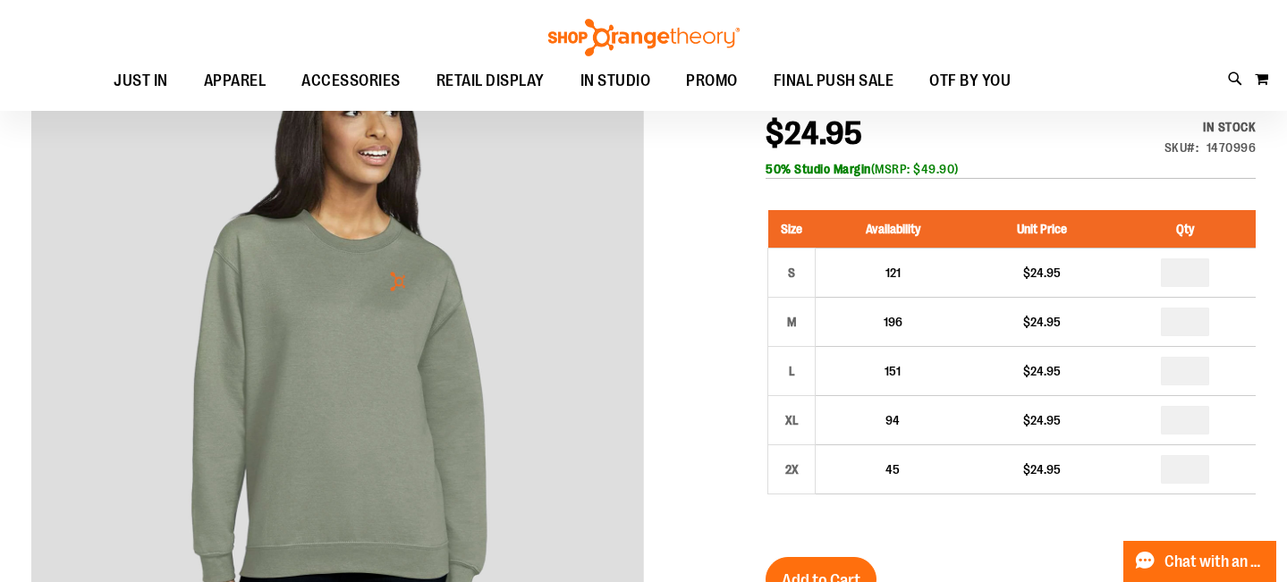
click at [1170, 210] on th "Qty" at bounding box center [1185, 229] width 141 height 38
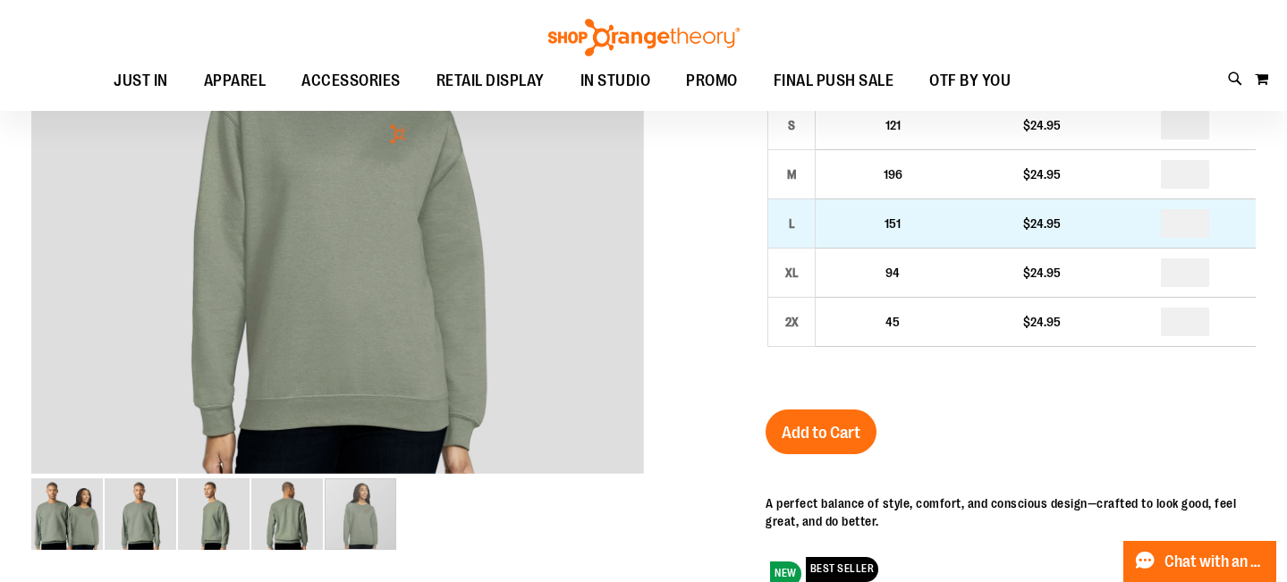
scroll to position [196, 0]
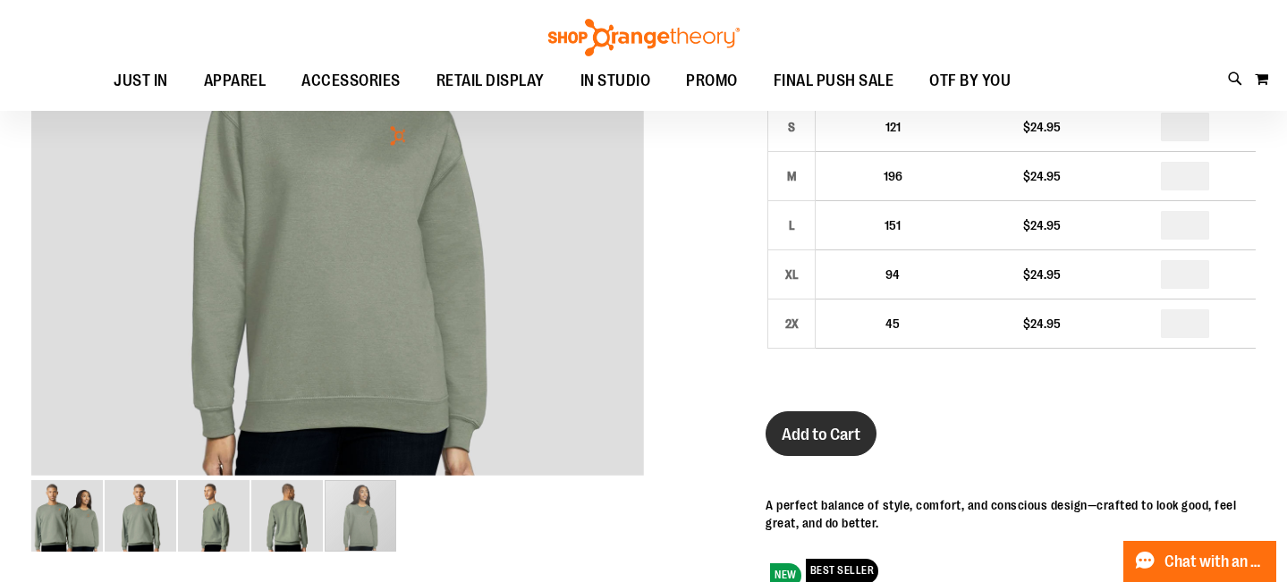
click at [838, 414] on button "Add to Cart" at bounding box center [821, 434] width 111 height 45
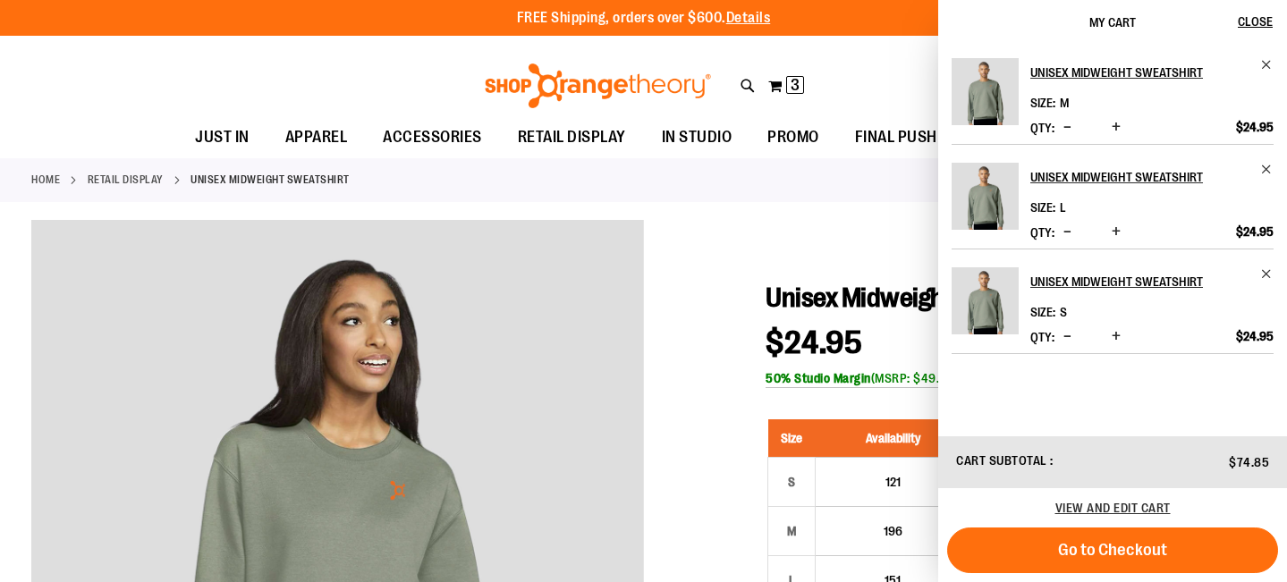
scroll to position [0, 0]
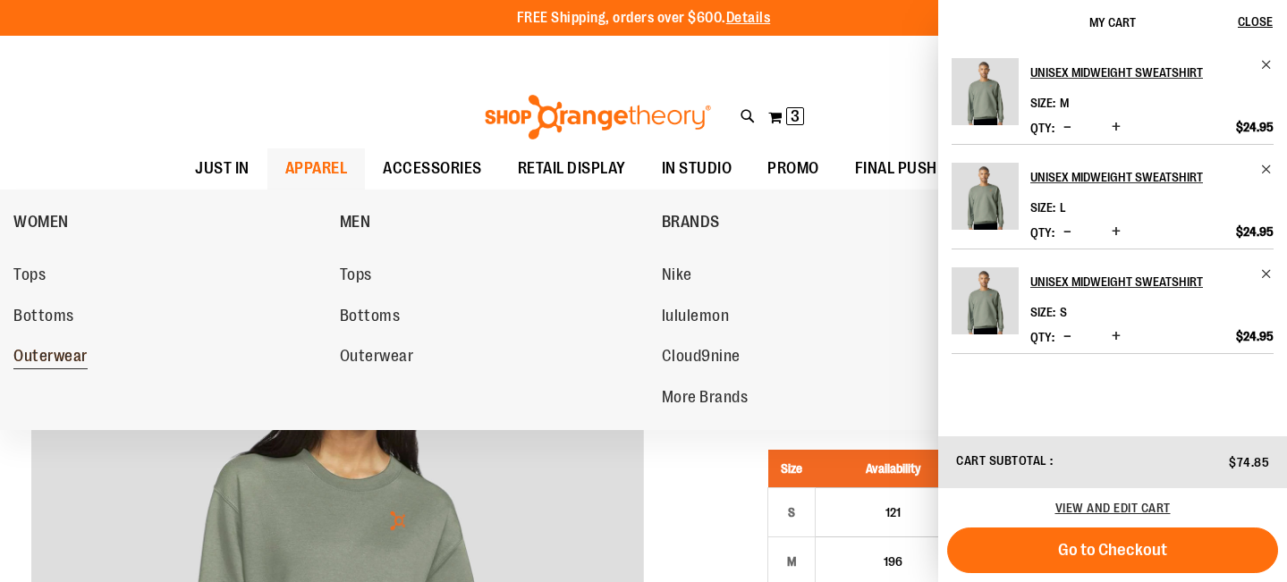
click at [58, 349] on span "Outerwear" at bounding box center [50, 358] width 74 height 22
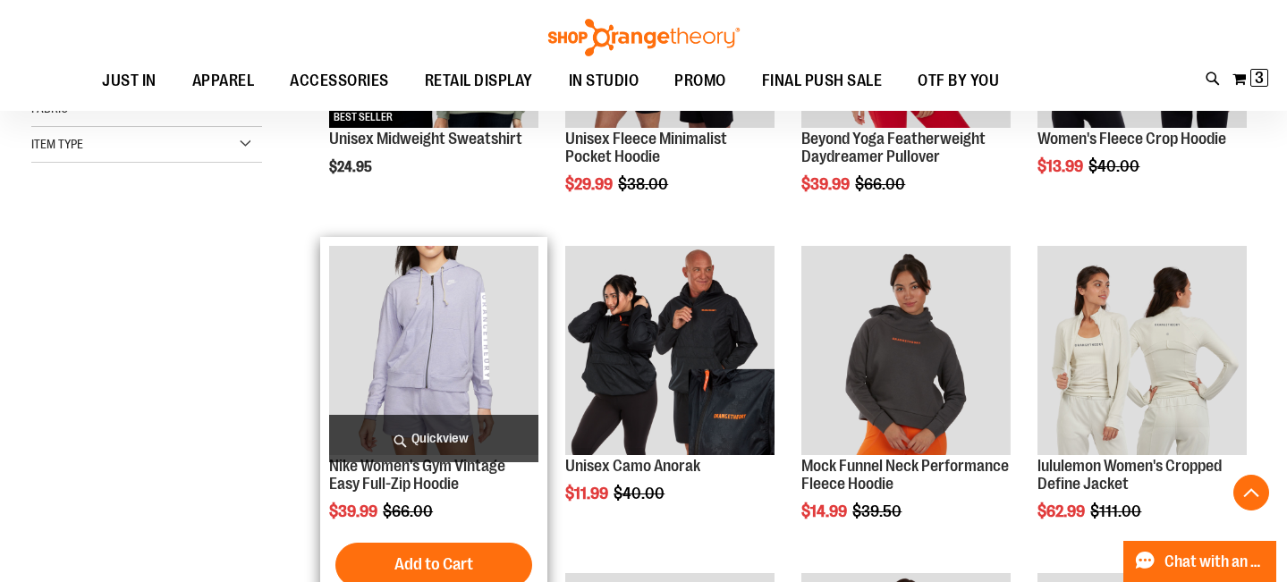
scroll to position [505, 0]
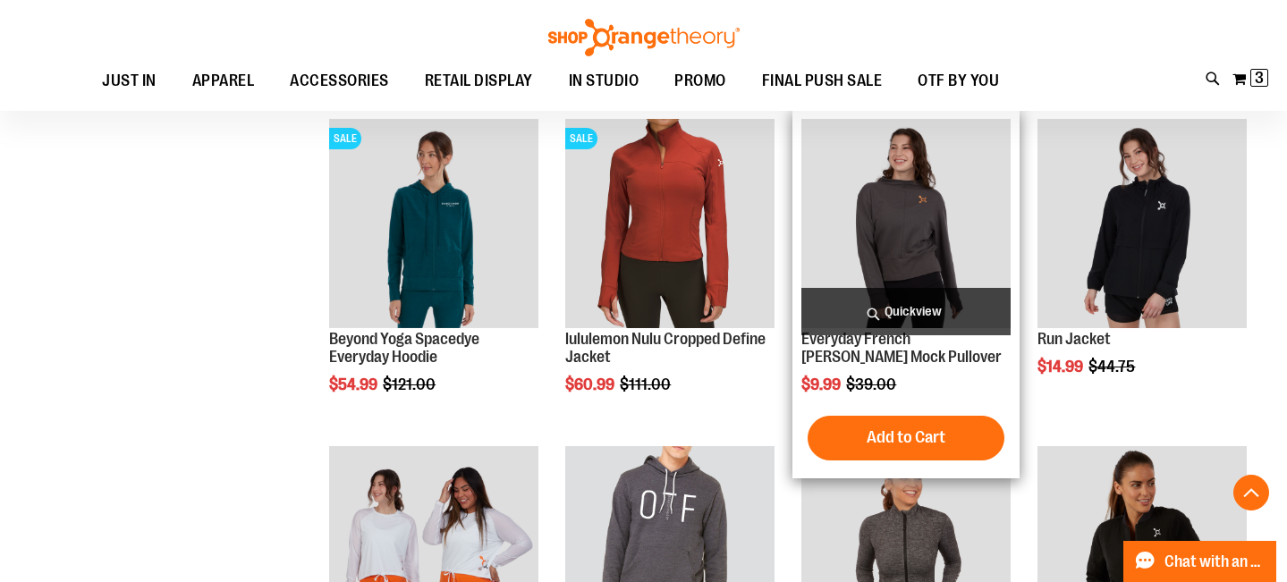
scroll to position [1207, 1]
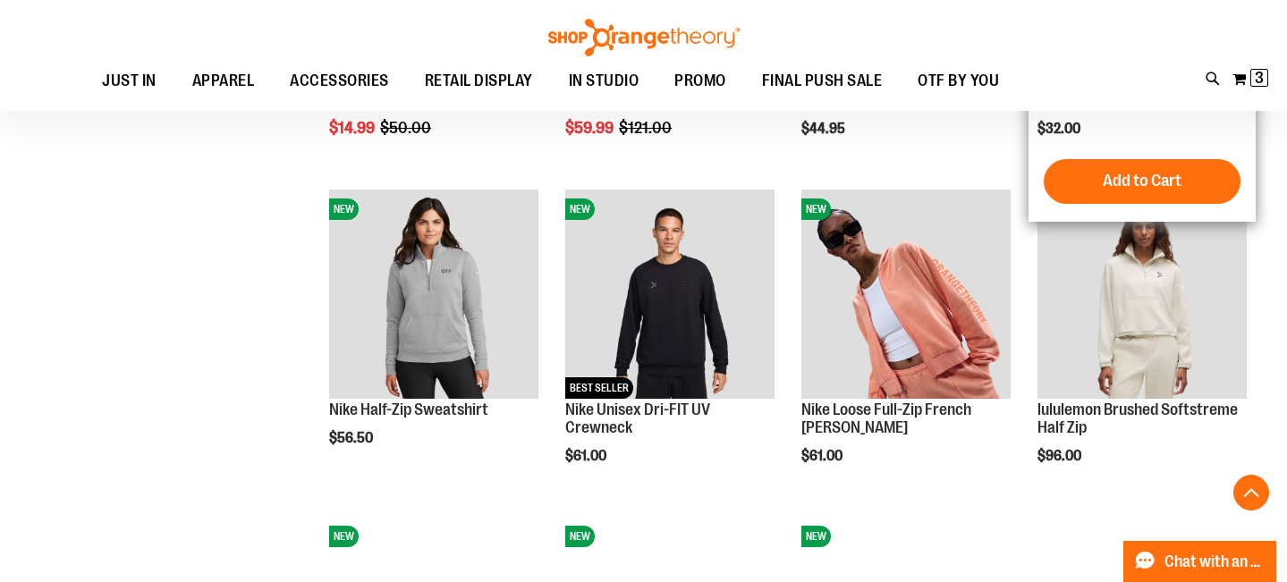
scroll to position [2457, 0]
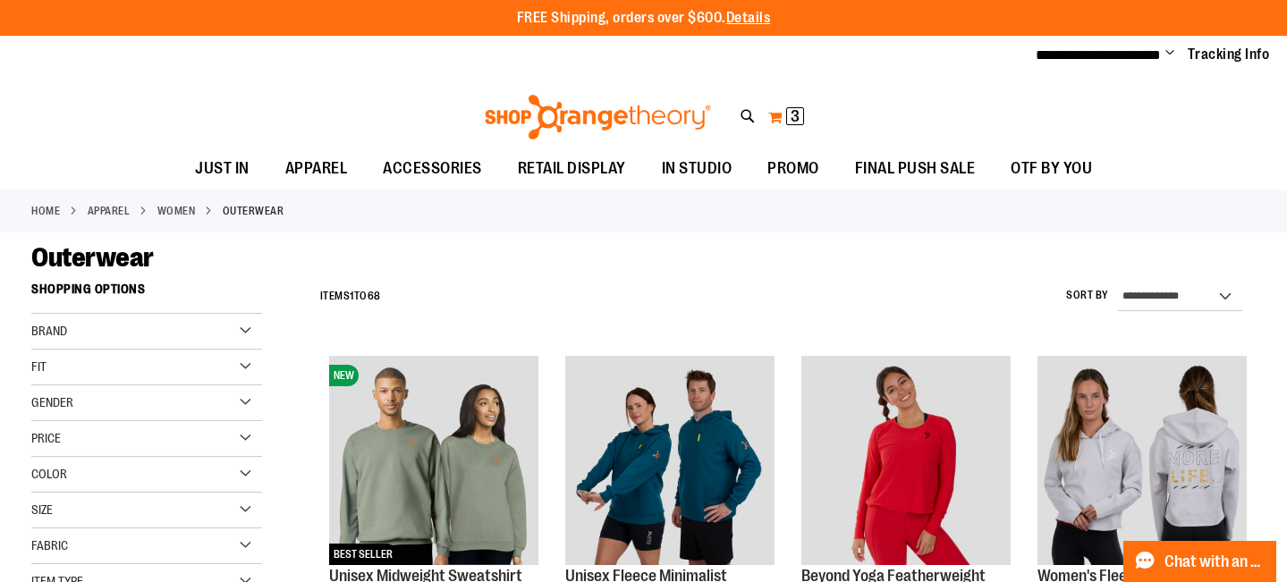
click at [791, 112] on span "3" at bounding box center [795, 116] width 9 height 18
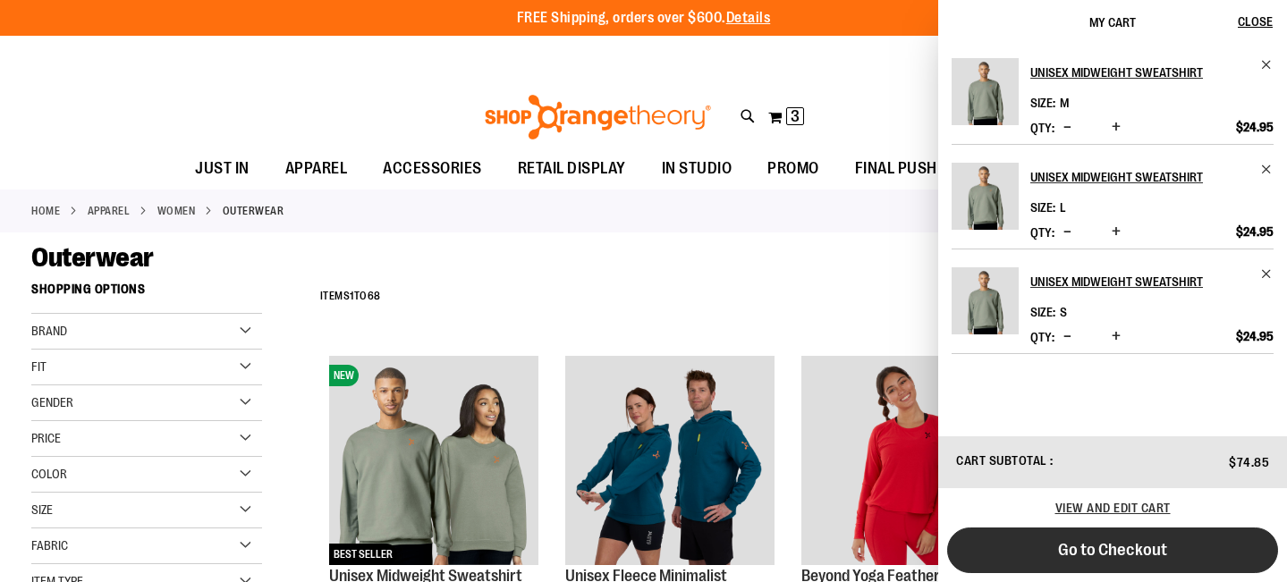
click at [1071, 559] on span "Go to Checkout" at bounding box center [1112, 550] width 109 height 20
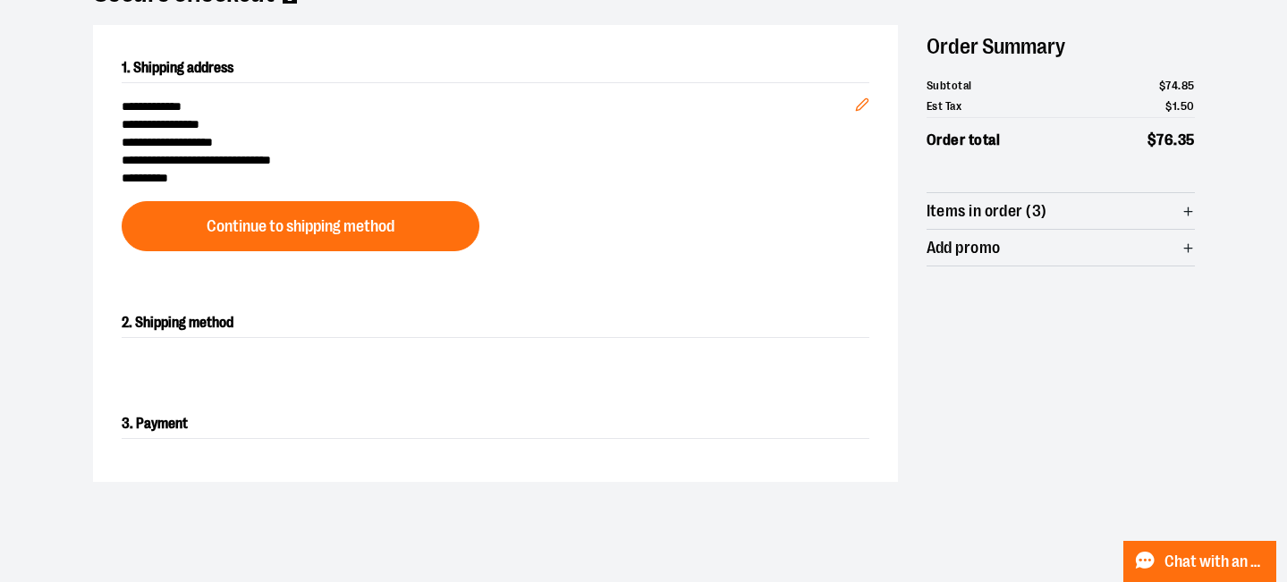
scroll to position [168, 0]
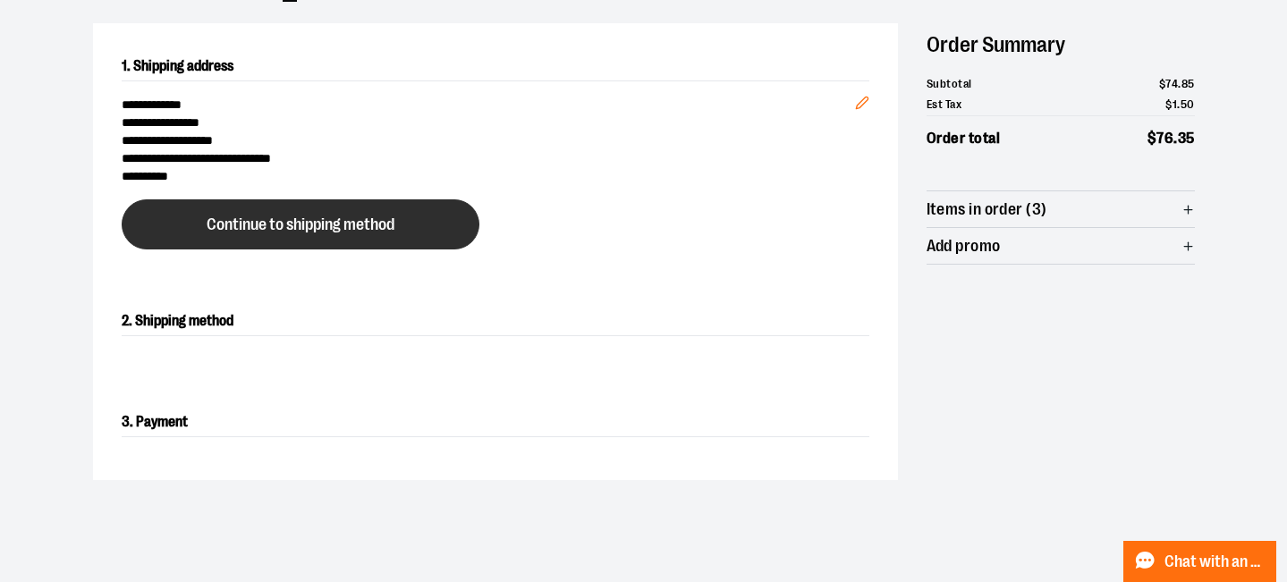
click at [384, 214] on button "Continue to shipping method" at bounding box center [301, 224] width 358 height 50
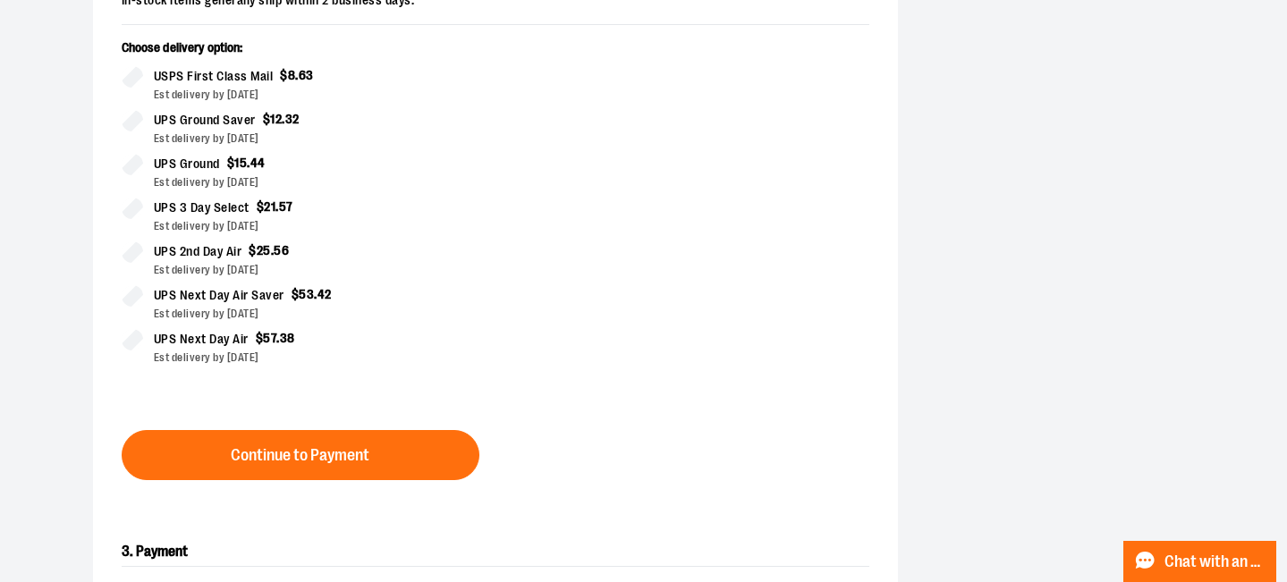
scroll to position [491, 0]
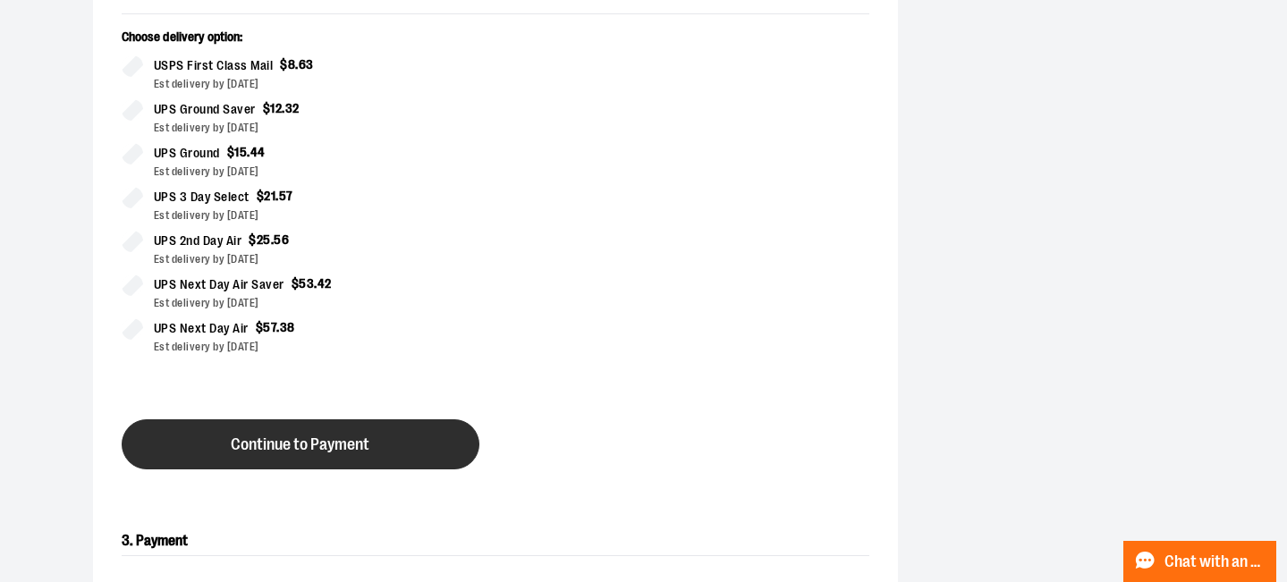
click at [330, 441] on span "Continue to Payment" at bounding box center [300, 445] width 139 height 17
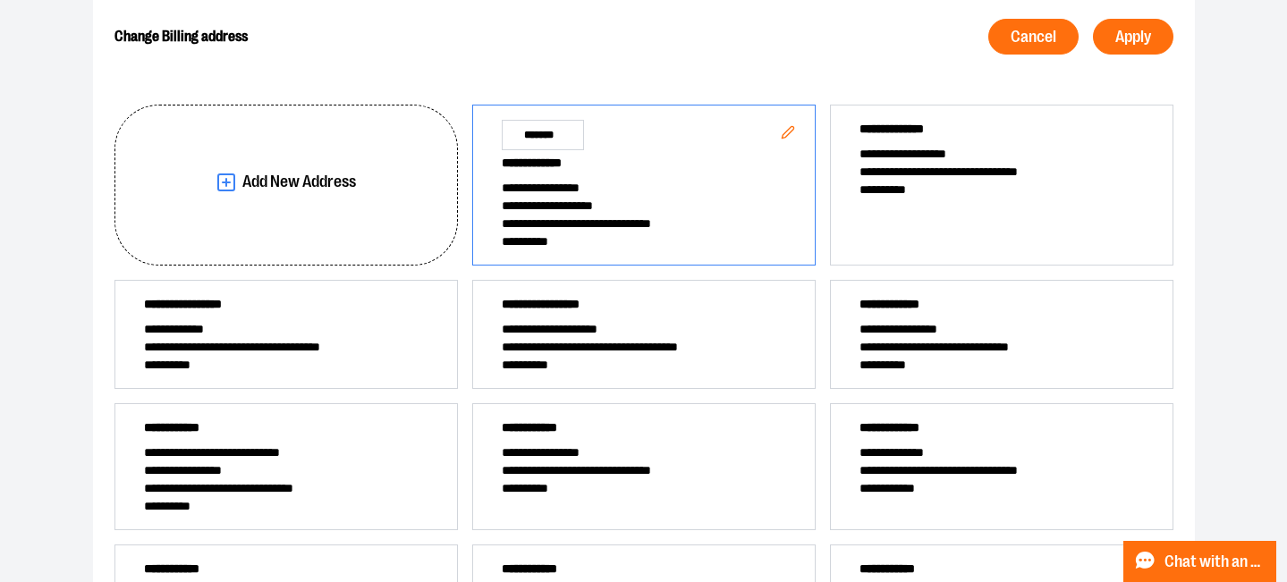
scroll to position [47, 0]
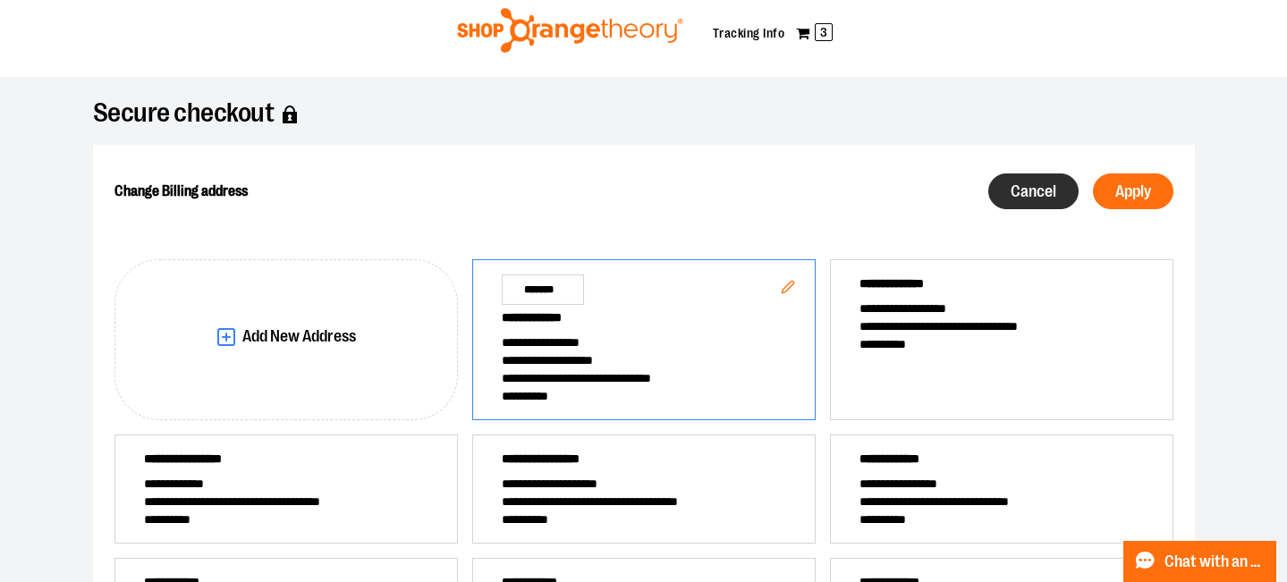
click at [1011, 185] on span "Cancel" at bounding box center [1034, 191] width 46 height 17
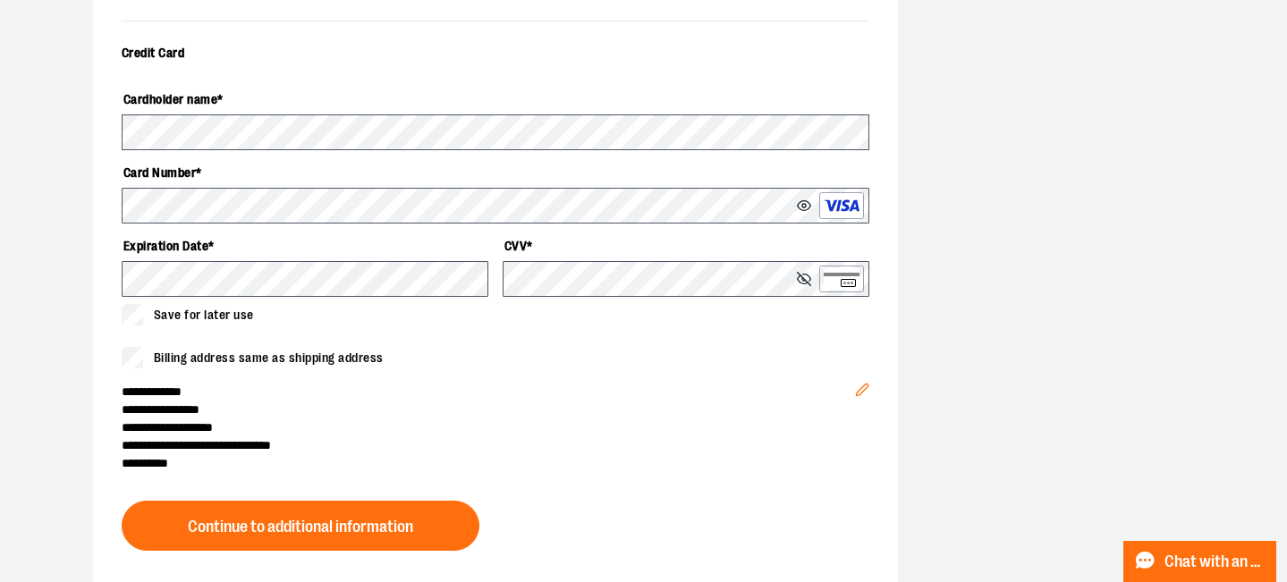
scroll to position [658, 0]
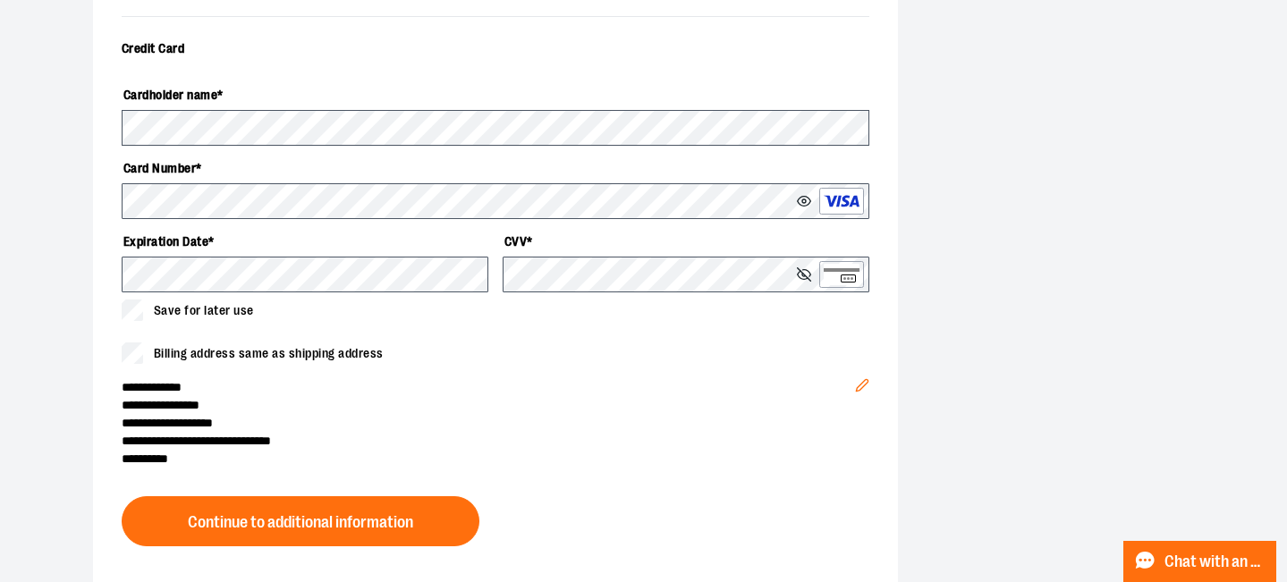
click at [801, 194] on icon at bounding box center [804, 201] width 14 height 14
click at [802, 199] on line at bounding box center [803, 201] width 13 height 13
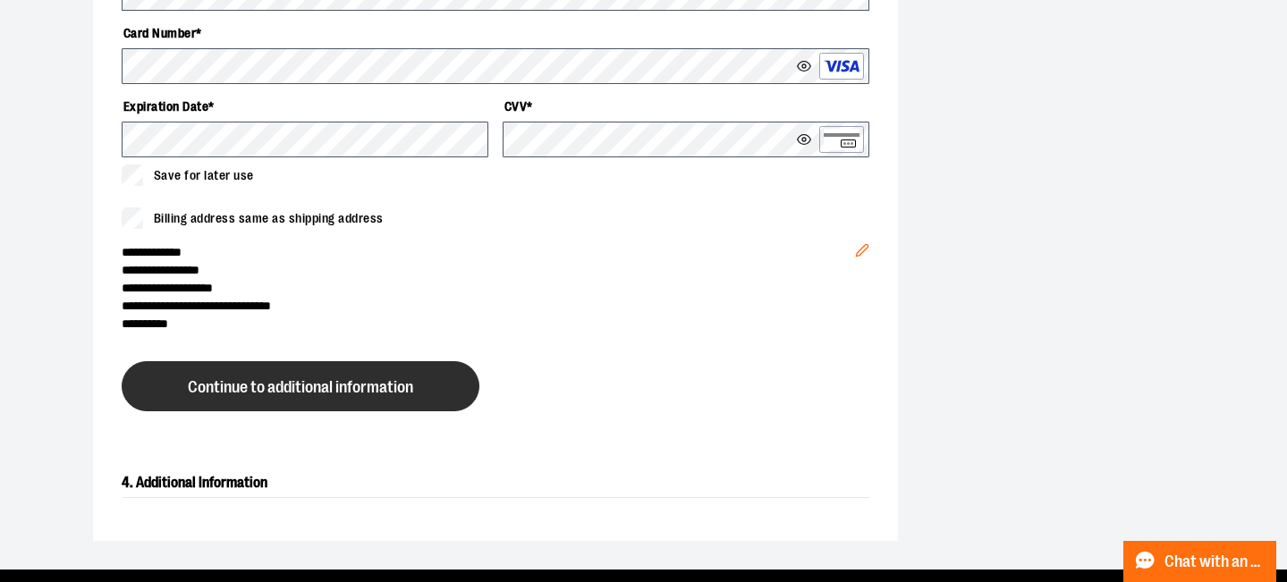
scroll to position [795, 0]
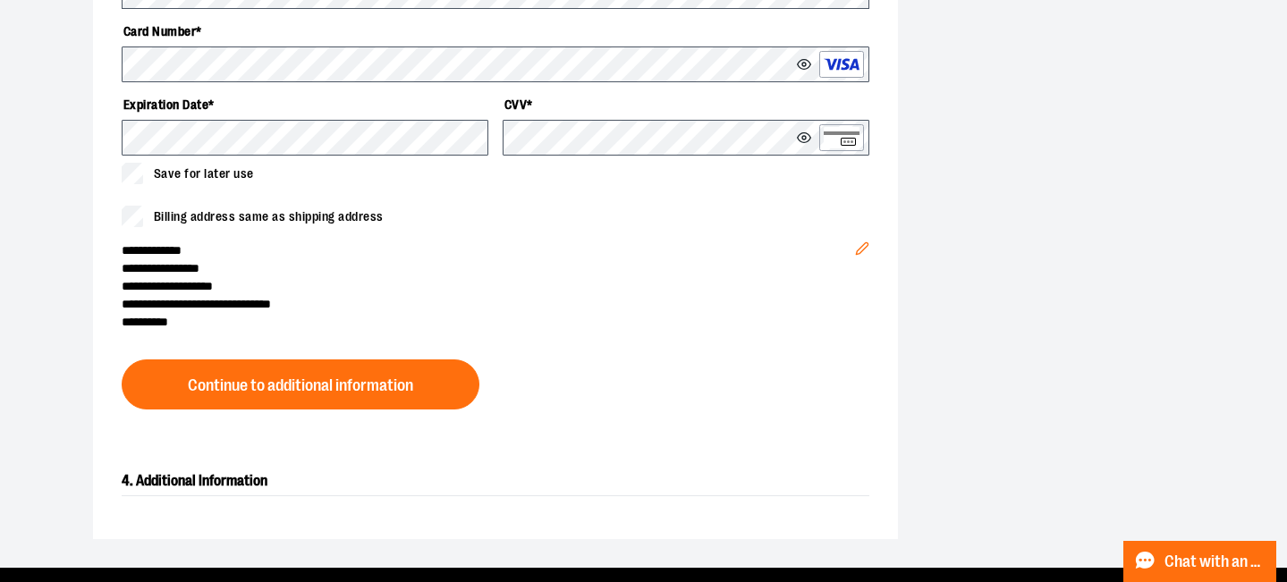
click at [864, 245] on icon "Edit" at bounding box center [862, 249] width 14 height 14
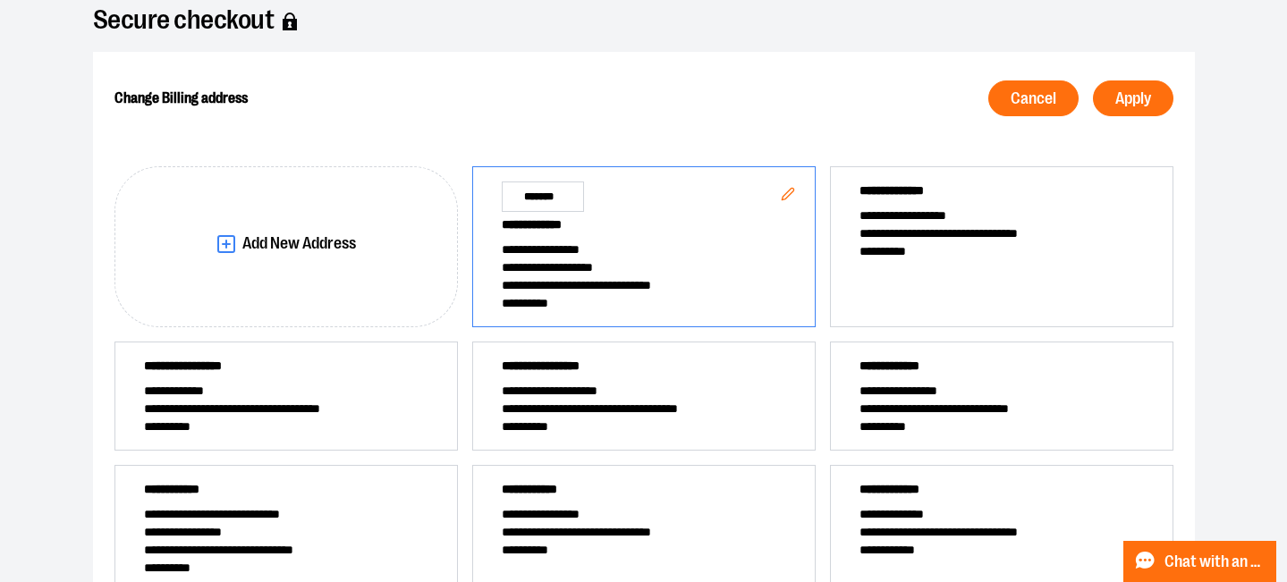
scroll to position [143, 0]
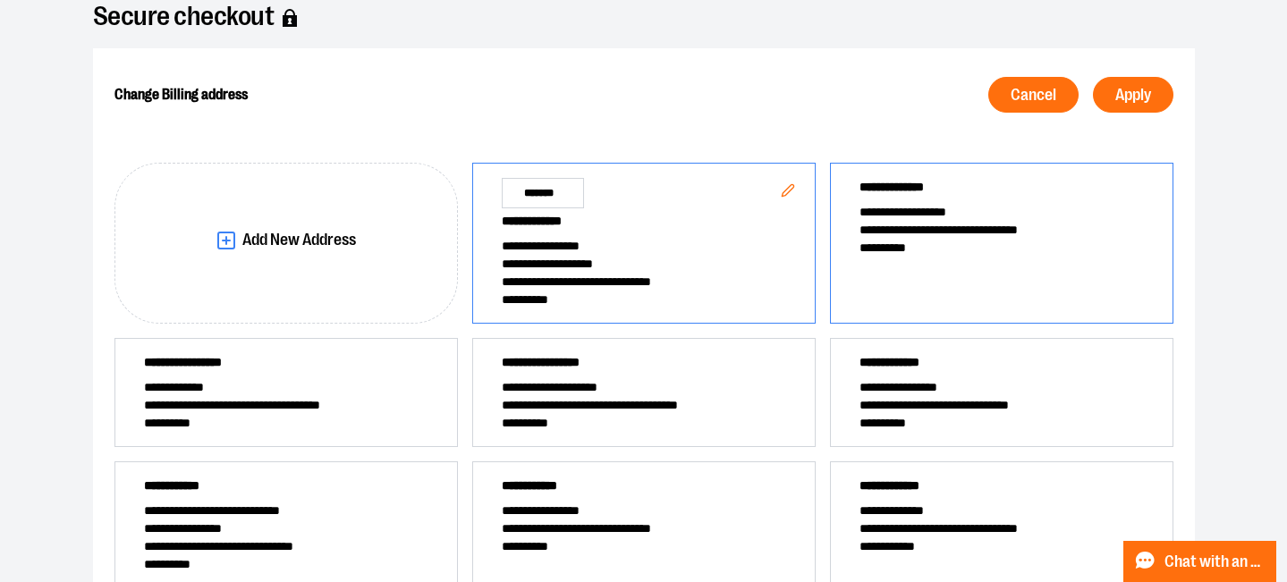
click at [928, 250] on span "**********" at bounding box center [1002, 248] width 284 height 18
click at [1117, 103] on span "Apply" at bounding box center [1134, 95] width 36 height 17
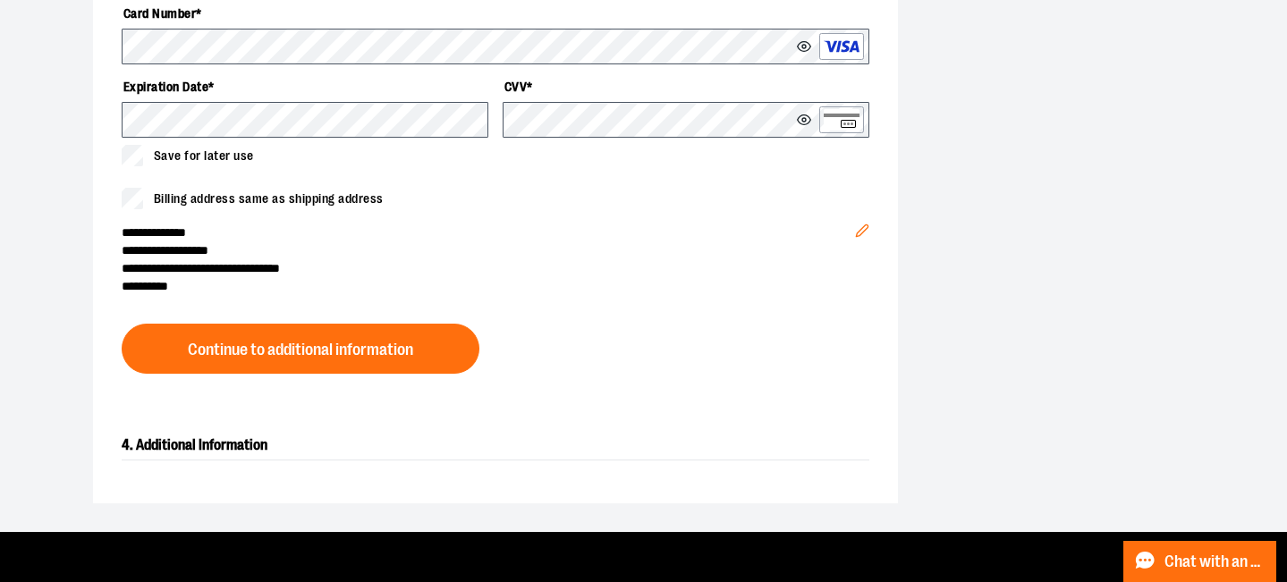
scroll to position [810, 0]
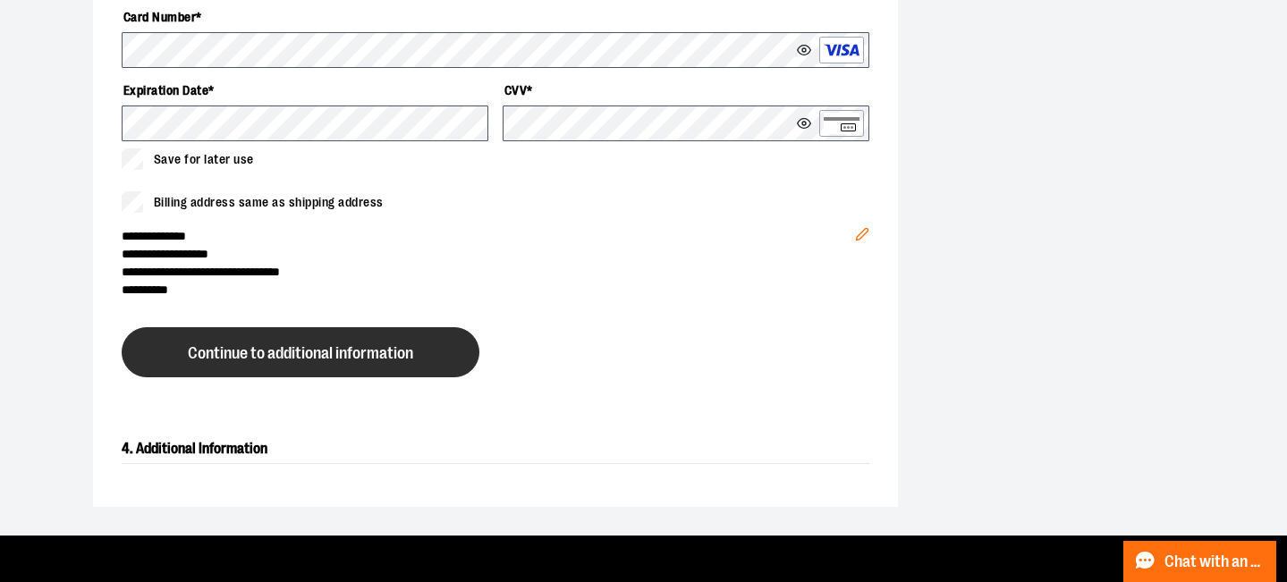
click at [371, 354] on span "Continue to additional information" at bounding box center [300, 353] width 225 height 17
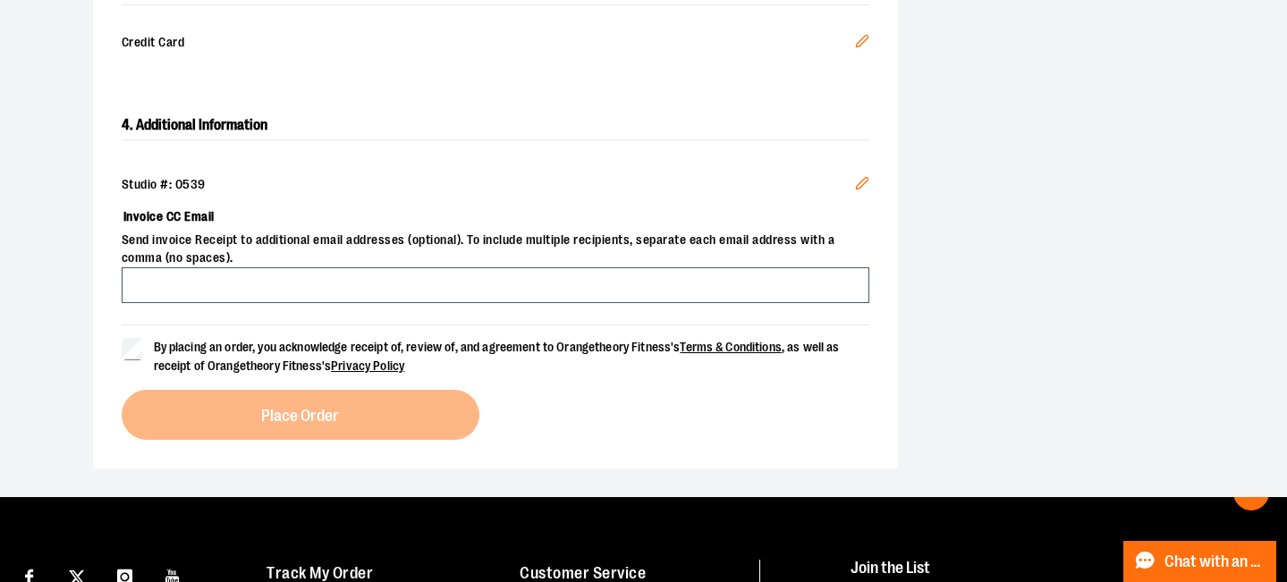
scroll to position [607, 0]
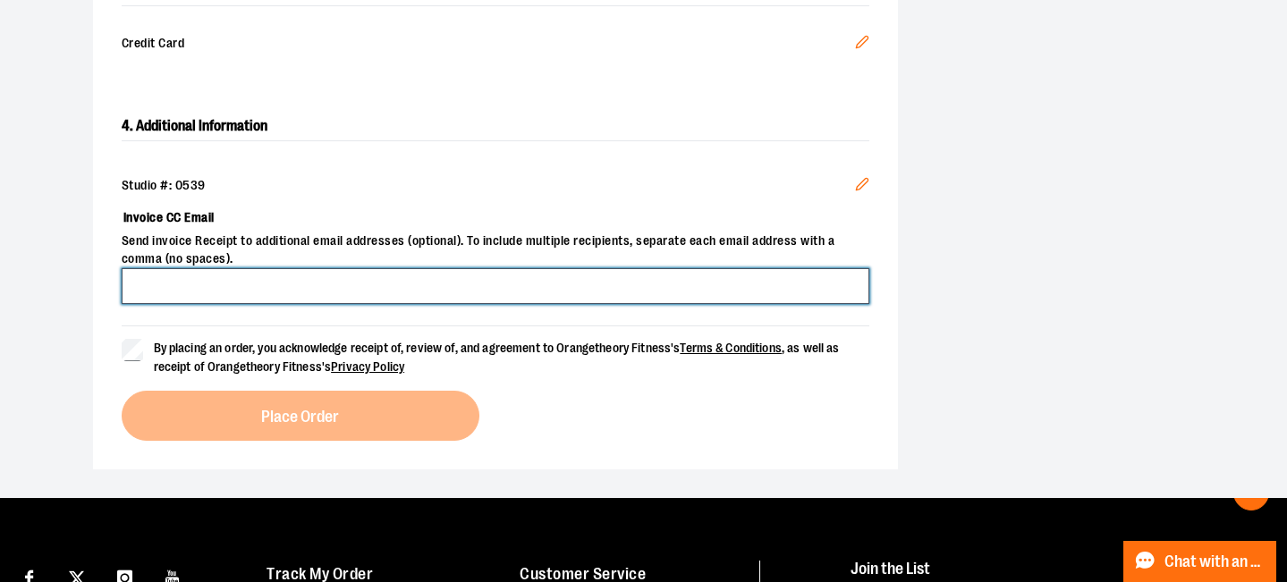
click at [304, 290] on input "Invoice CC Email" at bounding box center [496, 286] width 748 height 36
type input "**********"
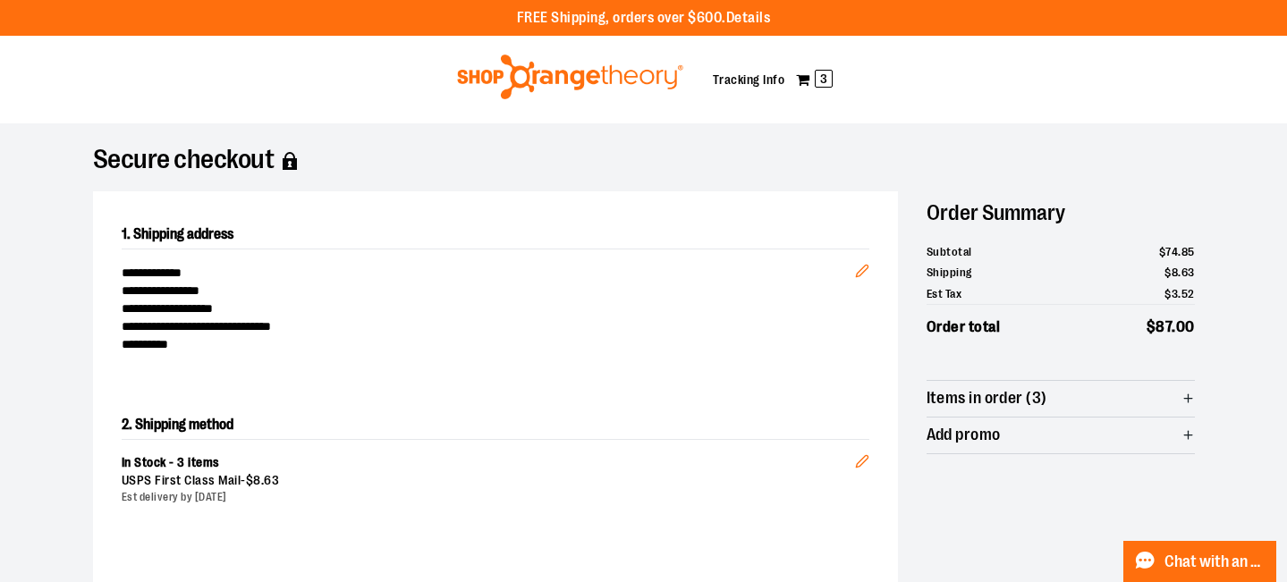
scroll to position [0, 0]
